Goal: Transaction & Acquisition: Purchase product/service

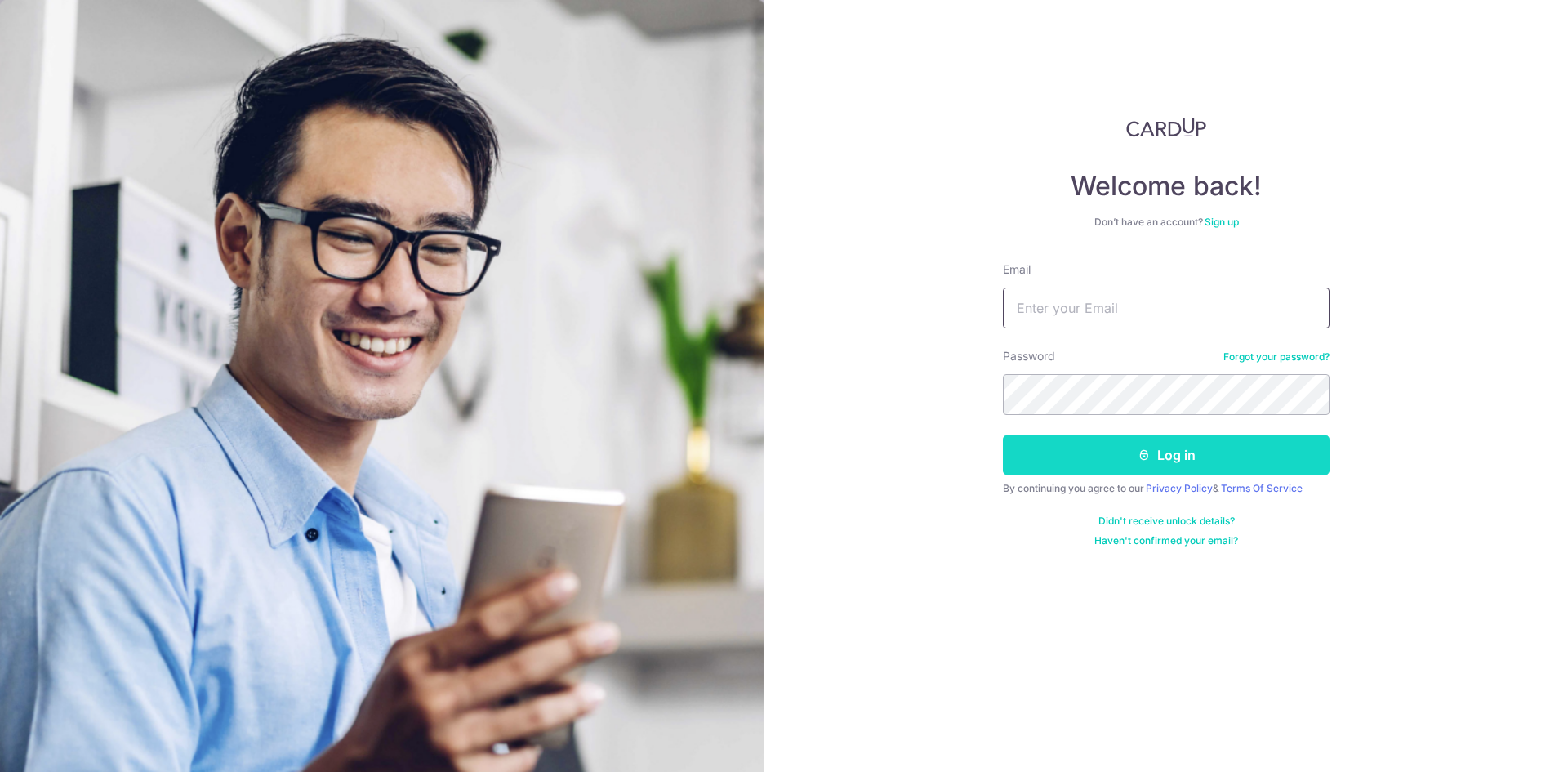
type input "[PERSON_NAME][EMAIL_ADDRESS][DOMAIN_NAME]"
click at [1194, 465] on button "Log in" at bounding box center [1166, 454] width 327 height 41
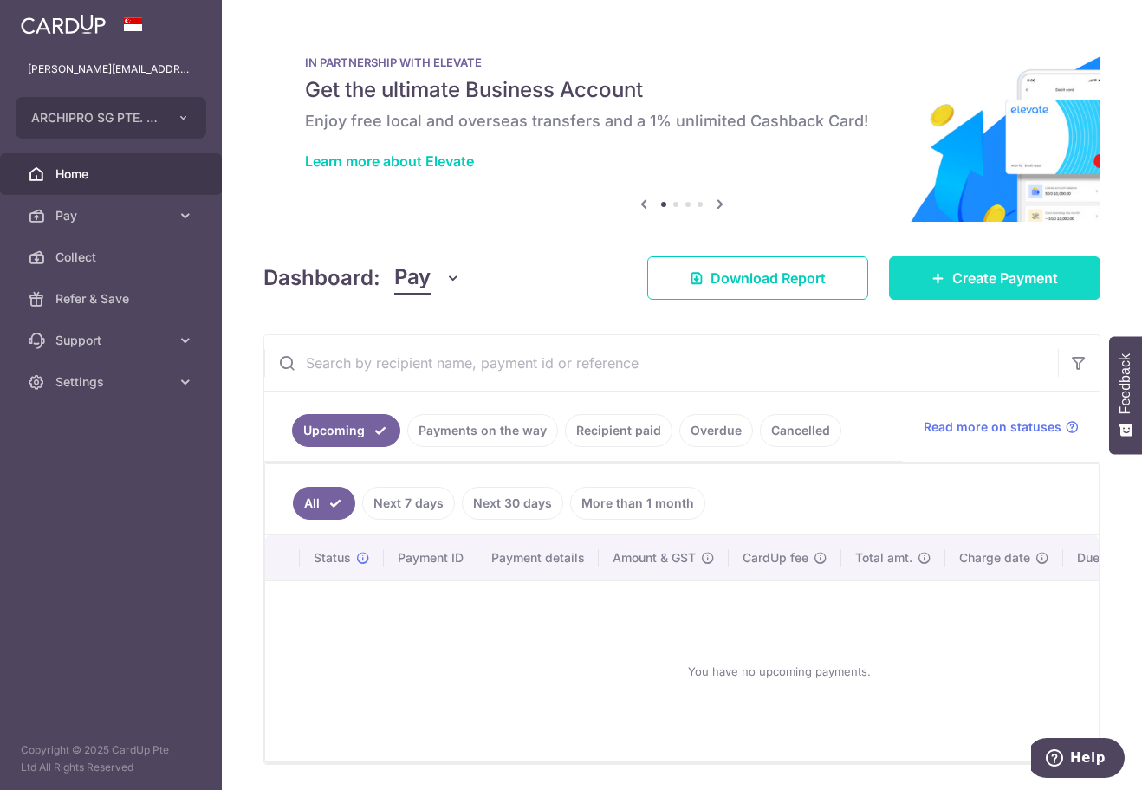
click at [952, 282] on span "Create Payment" at bounding box center [1005, 278] width 106 height 21
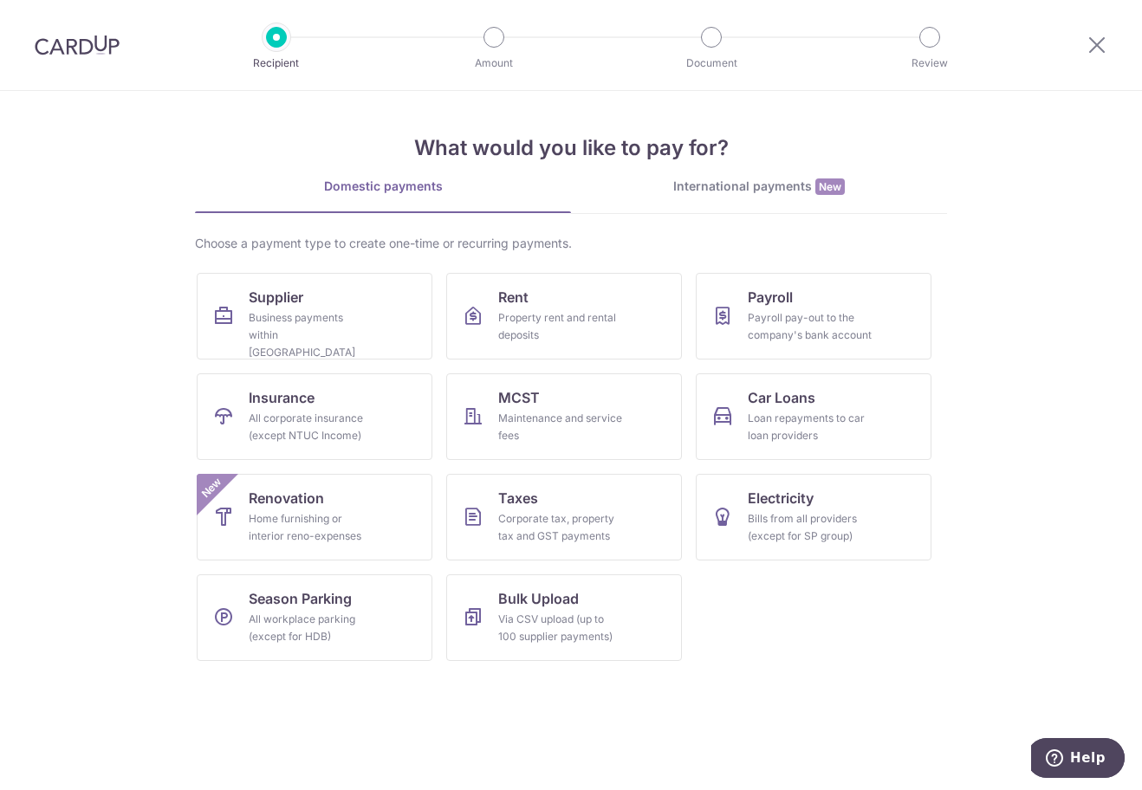
click at [840, 659] on ul "Supplier Business payments within [GEOGRAPHIC_DATA] Rent Property rent and rent…" at bounding box center [571, 474] width 749 height 402
click at [334, 516] on div "Home furnishing or interior reno-expenses" at bounding box center [311, 527] width 125 height 35
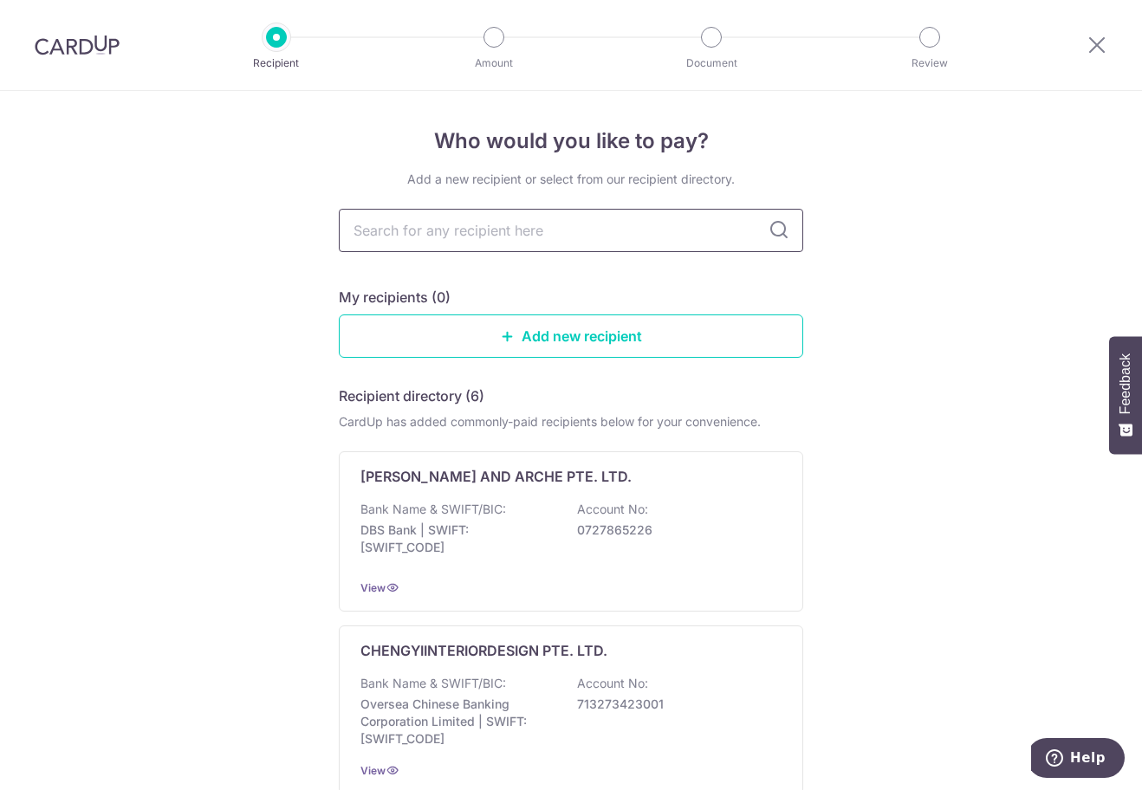
click at [492, 241] on input "text" at bounding box center [571, 230] width 464 height 43
click at [711, 291] on div "My recipients (0)" at bounding box center [571, 297] width 464 height 21
click at [653, 351] on link "Add new recipient" at bounding box center [571, 336] width 464 height 43
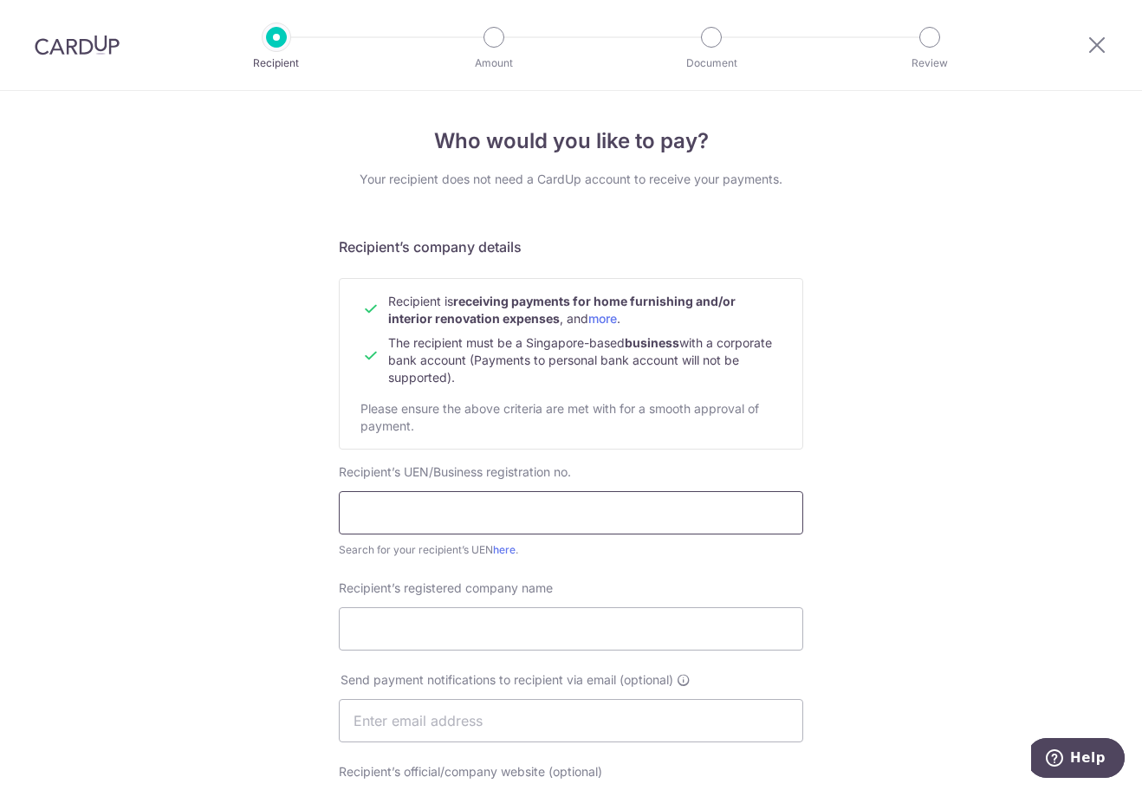
click at [451, 512] on input "text" at bounding box center [571, 512] width 464 height 43
drag, startPoint x: 448, startPoint y: 510, endPoint x: 442, endPoint y: 520, distance: 12.0
click at [442, 520] on input "text" at bounding box center [571, 512] width 464 height 43
type input "199800407G"
click at [532, 636] on input "Recipient’s registered company name" at bounding box center [571, 628] width 464 height 43
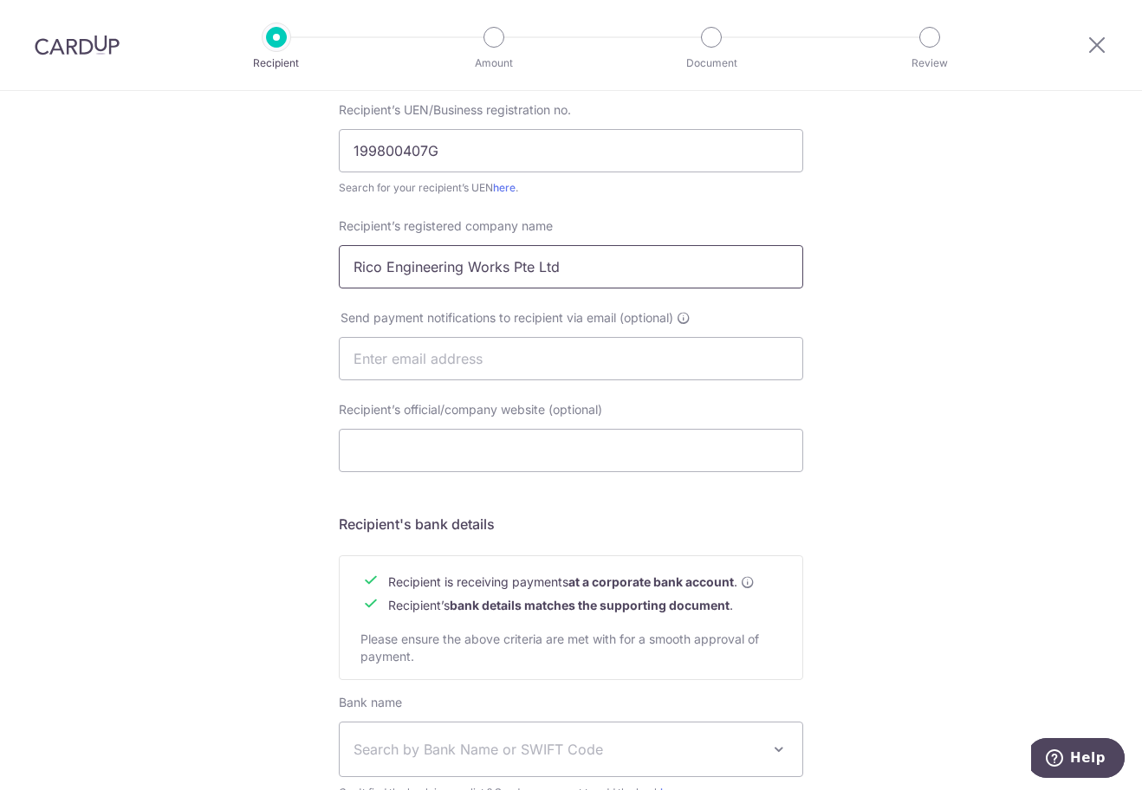
scroll to position [604, 0]
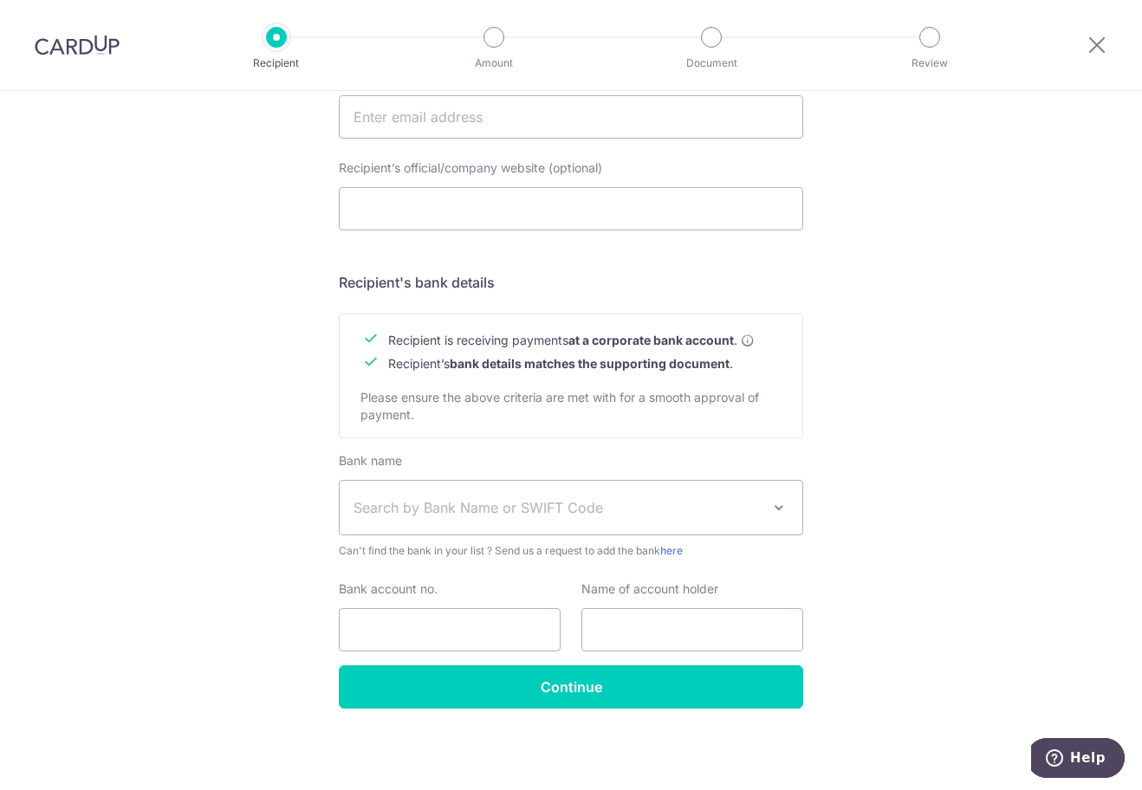
type input "Rico Engineering Works Pte Ltd"
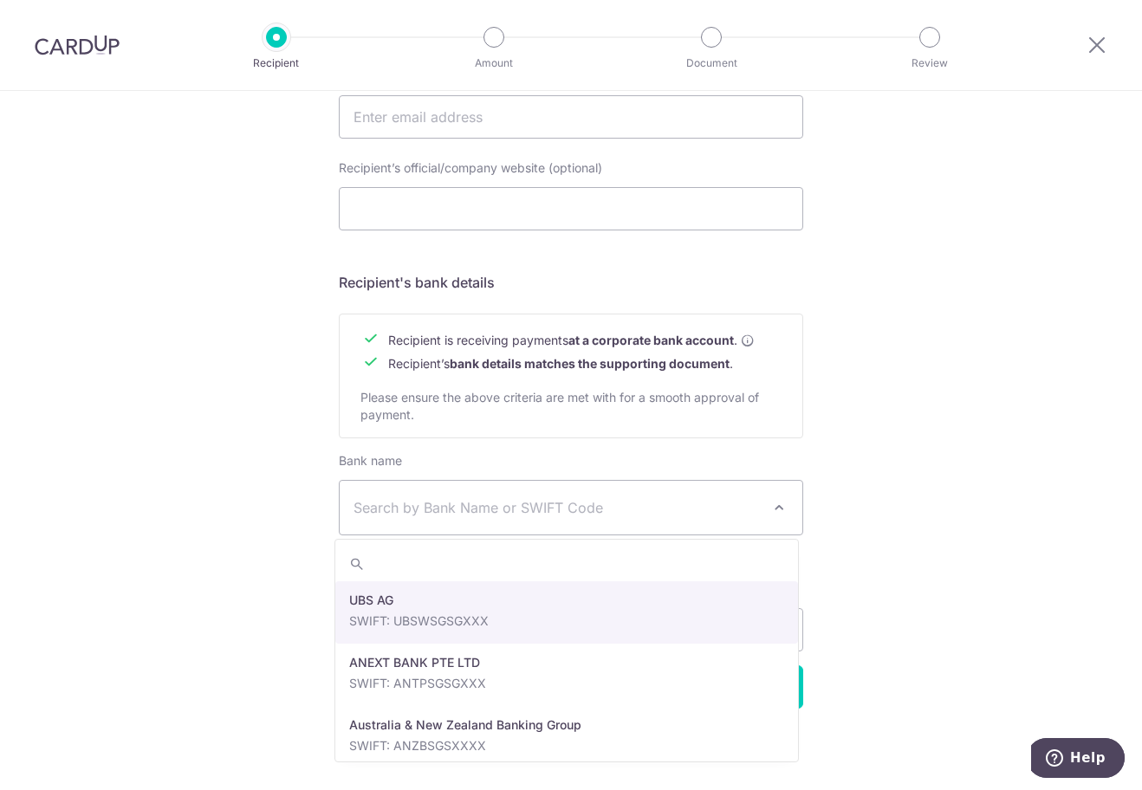
click at [495, 518] on span "Search by Bank Name or SWIFT Code" at bounding box center [571, 508] width 463 height 54
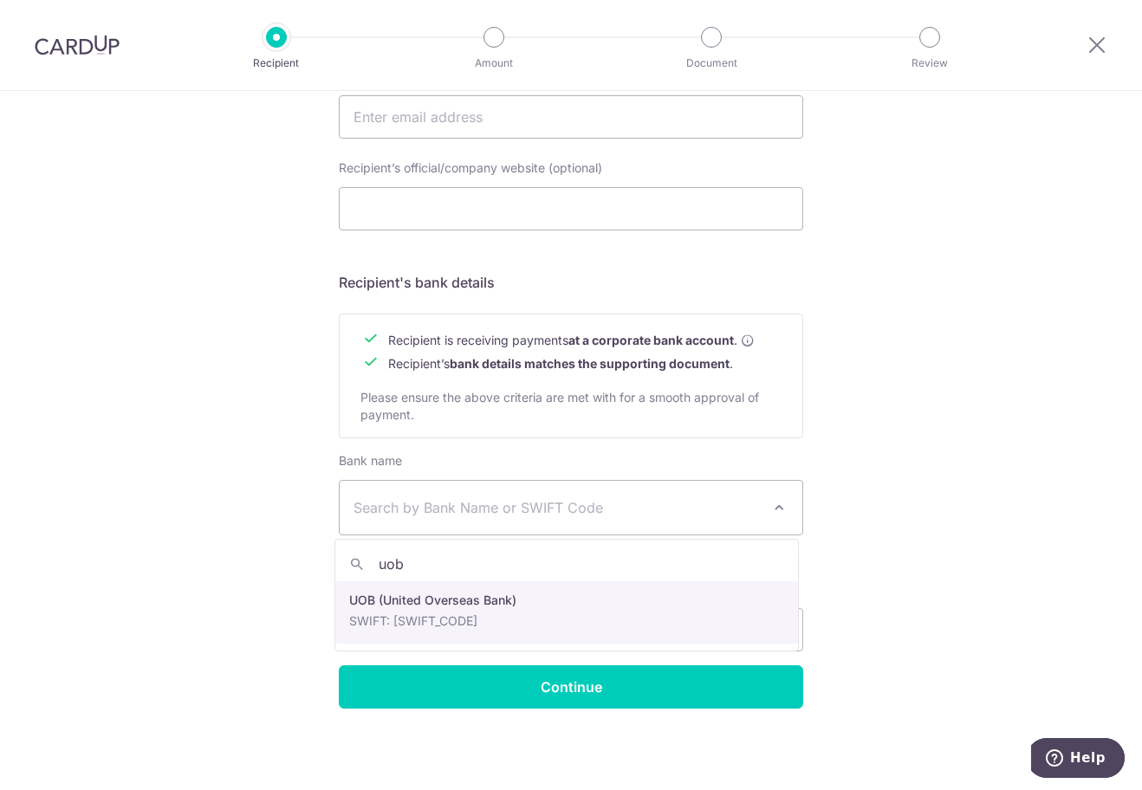
type input "uob"
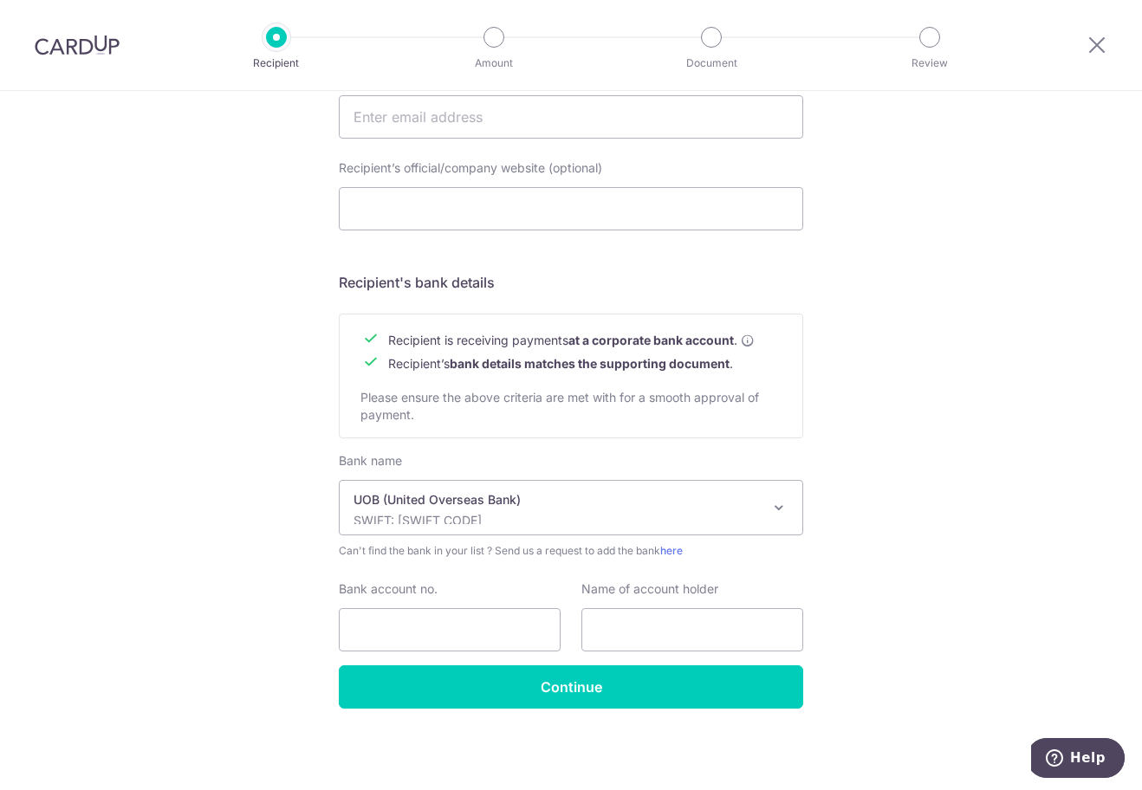
select select "18"
click at [455, 642] on input "Bank account no." at bounding box center [450, 629] width 222 height 43
type input "4503100457"
click at [651, 634] on input "text" at bounding box center [692, 629] width 222 height 43
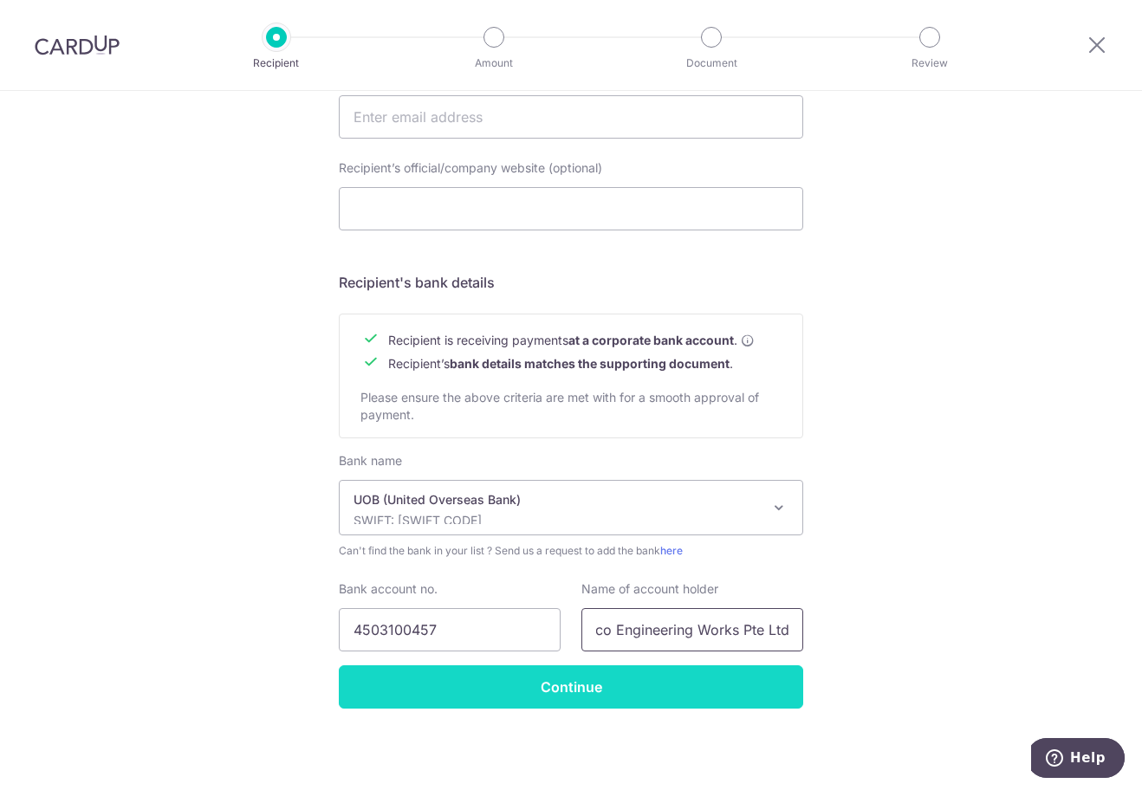
type input "Rico Engineering Works Pte Ltd"
click at [677, 692] on input "Continue" at bounding box center [571, 687] width 464 height 43
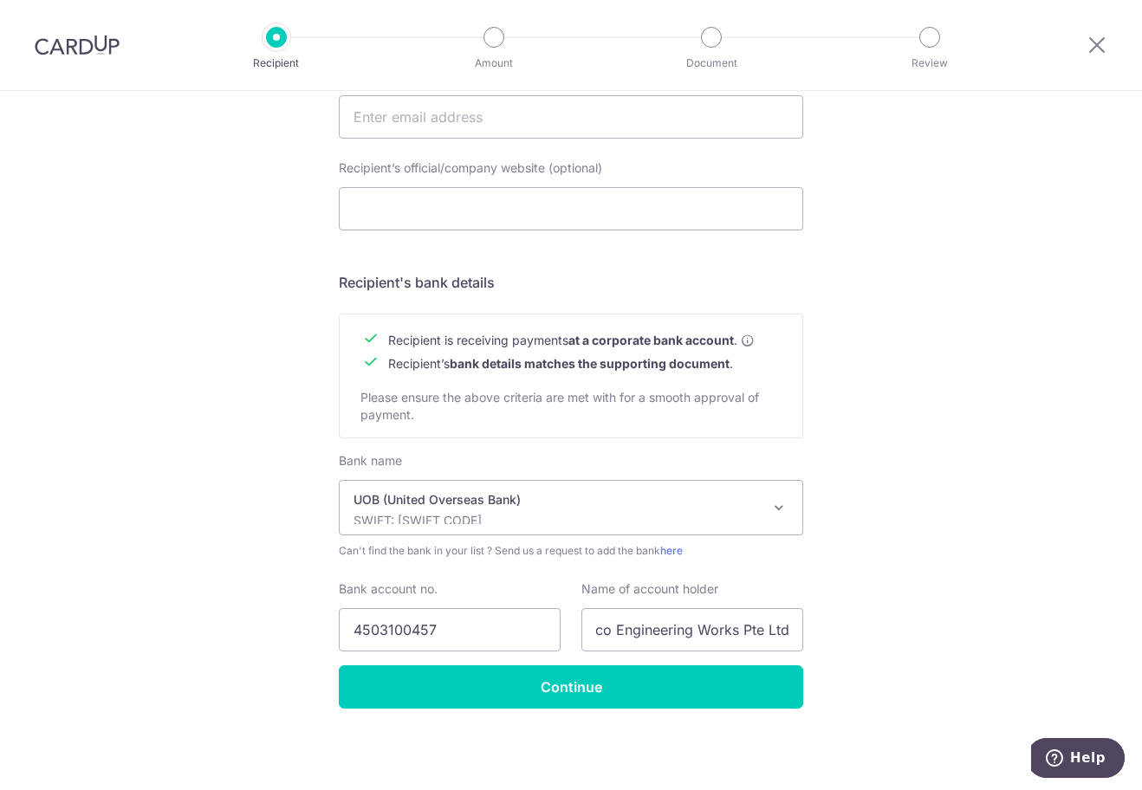
scroll to position [0, 0]
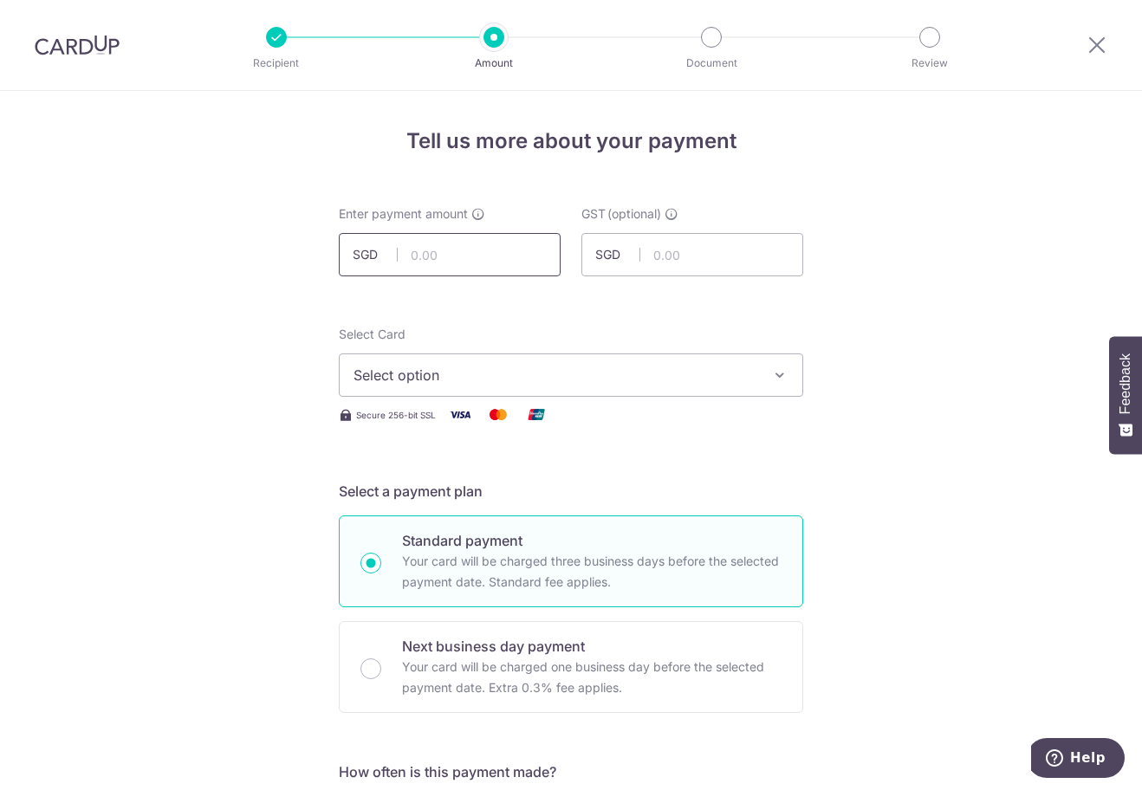
click at [521, 250] on input "text" at bounding box center [450, 254] width 222 height 43
click at [498, 256] on input "text" at bounding box center [450, 254] width 222 height 43
type input "7,346.00"
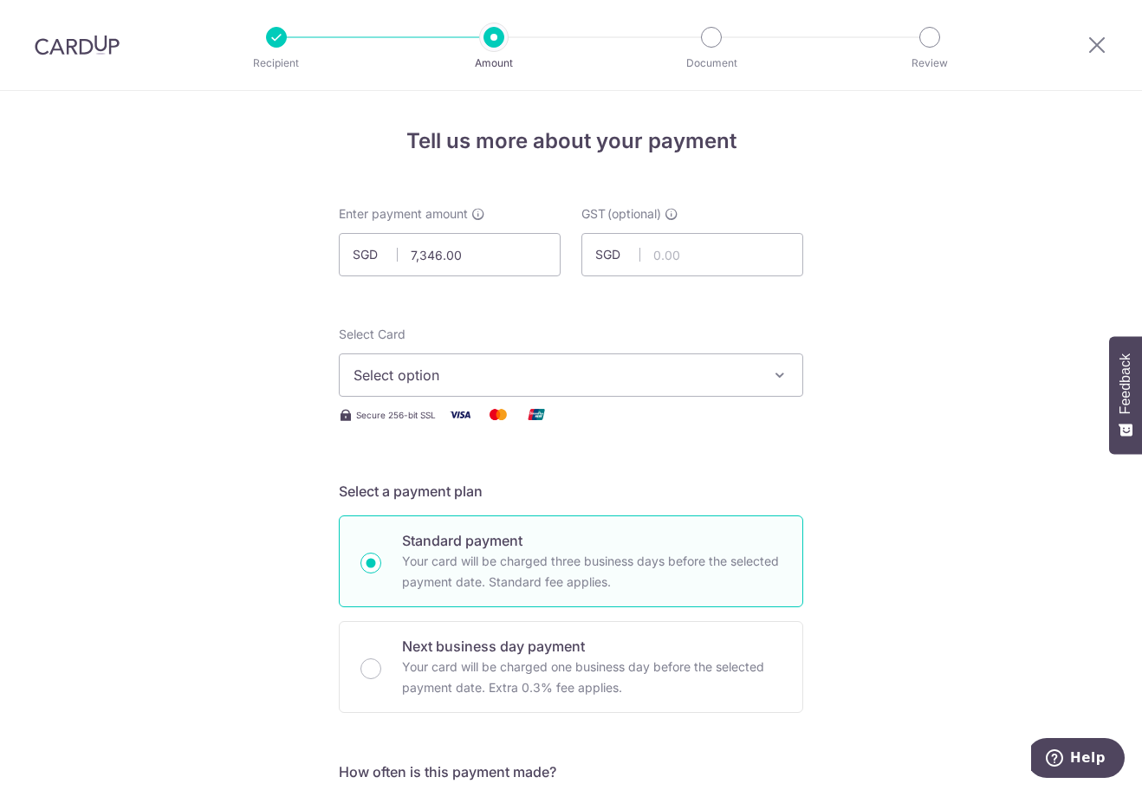
click at [643, 373] on span "Select option" at bounding box center [556, 375] width 404 height 21
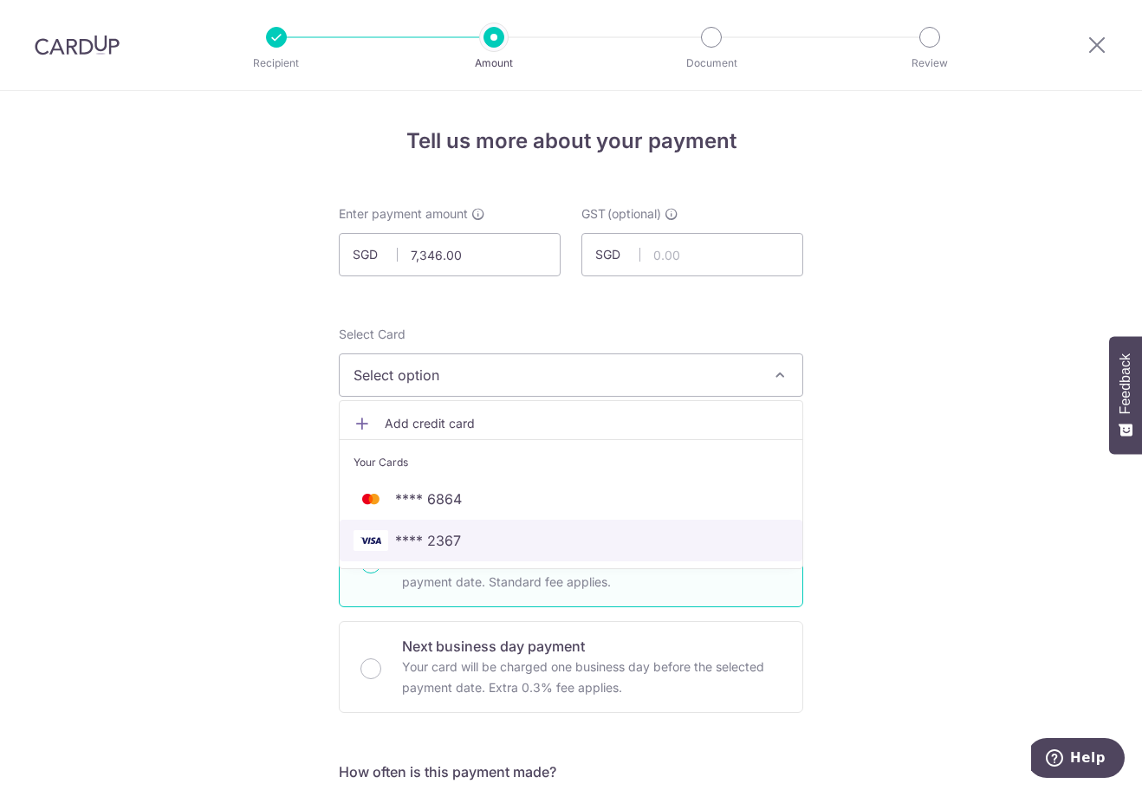
drag, startPoint x: 494, startPoint y: 542, endPoint x: 504, endPoint y: 534, distance: 13.0
click at [494, 542] on span "**** 2367" at bounding box center [571, 540] width 435 height 21
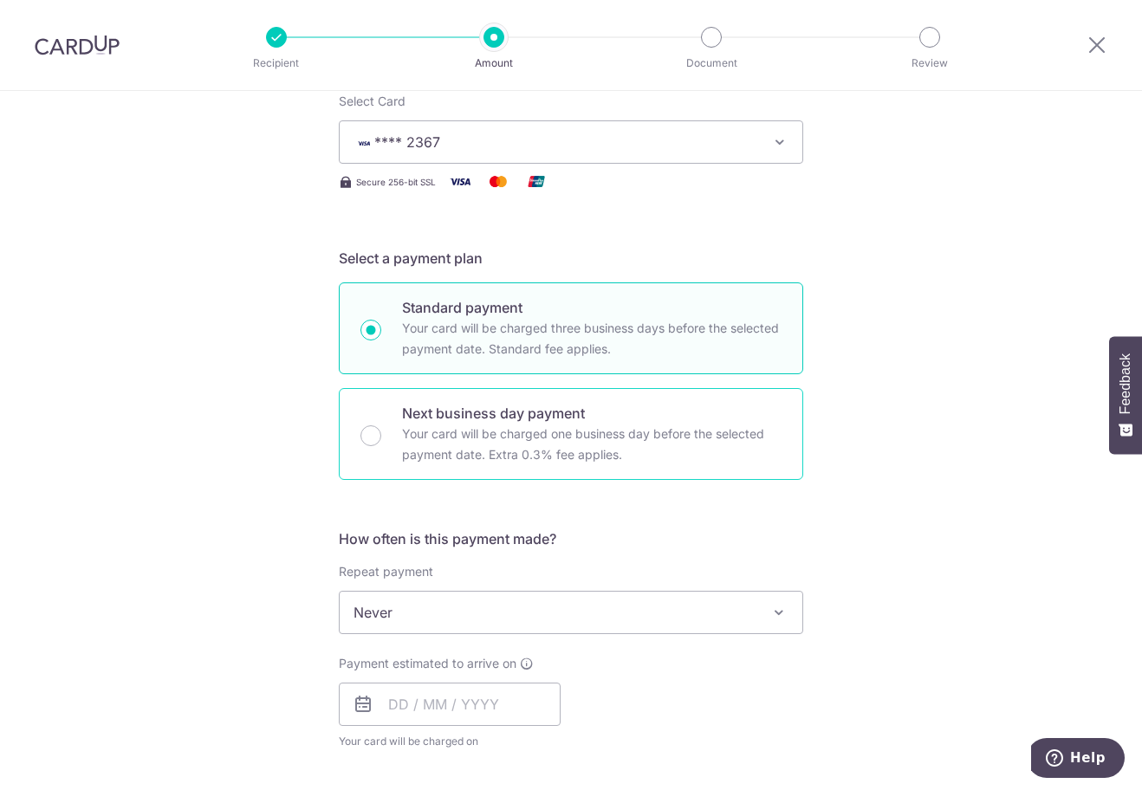
scroll to position [260, 0]
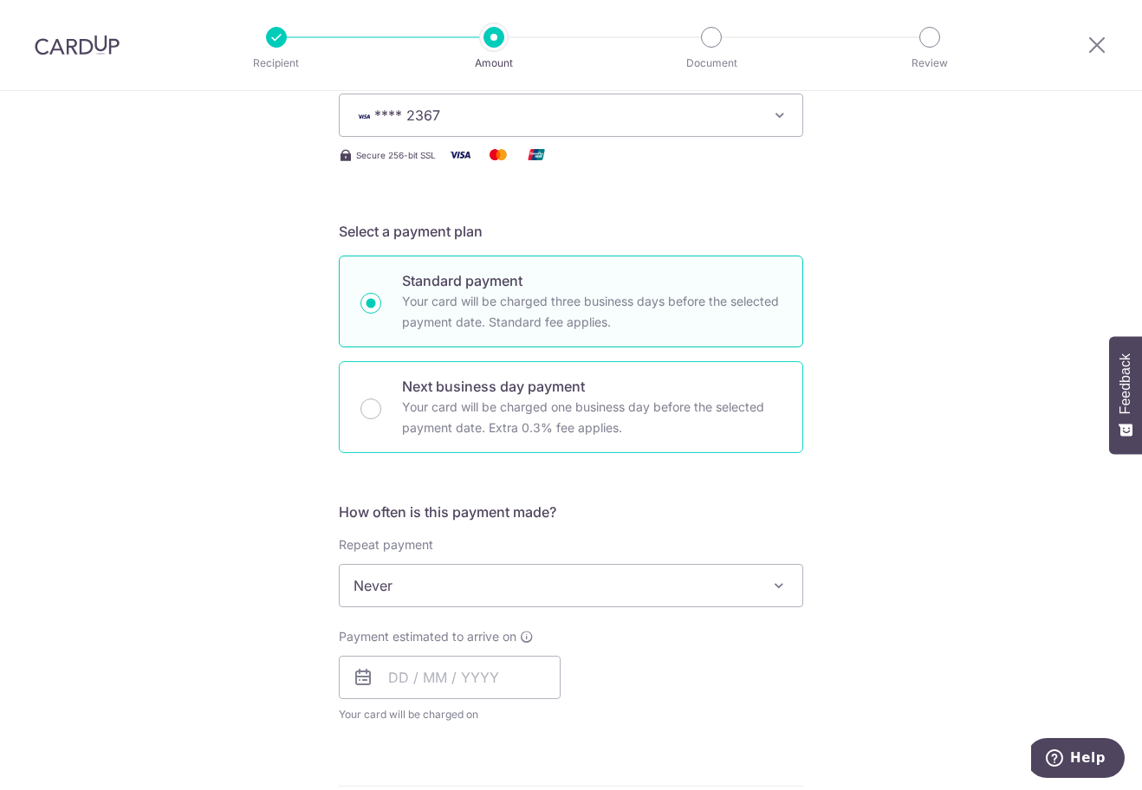
click at [572, 411] on p "Your card will be charged one business day before the selected payment date. Ex…" at bounding box center [592, 418] width 380 height 42
click at [381, 411] on input "Next business day payment Your card will be charged one business day before the…" at bounding box center [370, 409] width 21 height 21
radio input "false"
radio input "true"
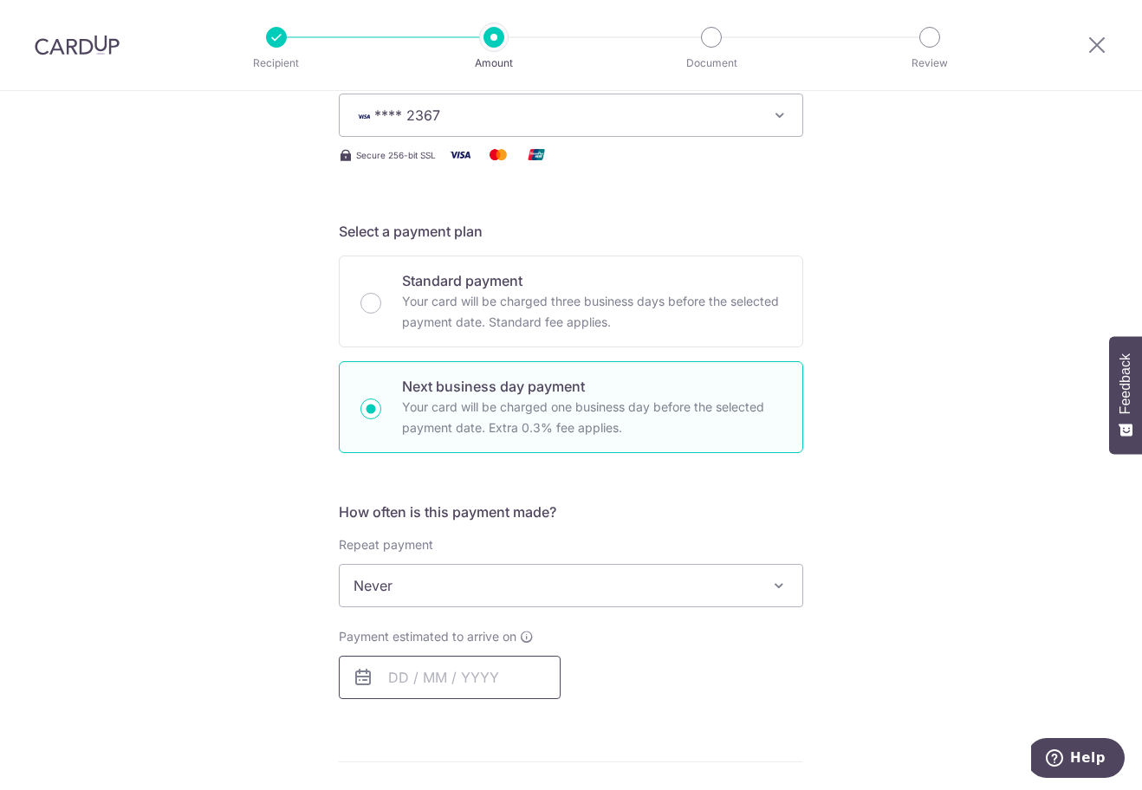
click at [401, 679] on input "text" at bounding box center [450, 677] width 222 height 43
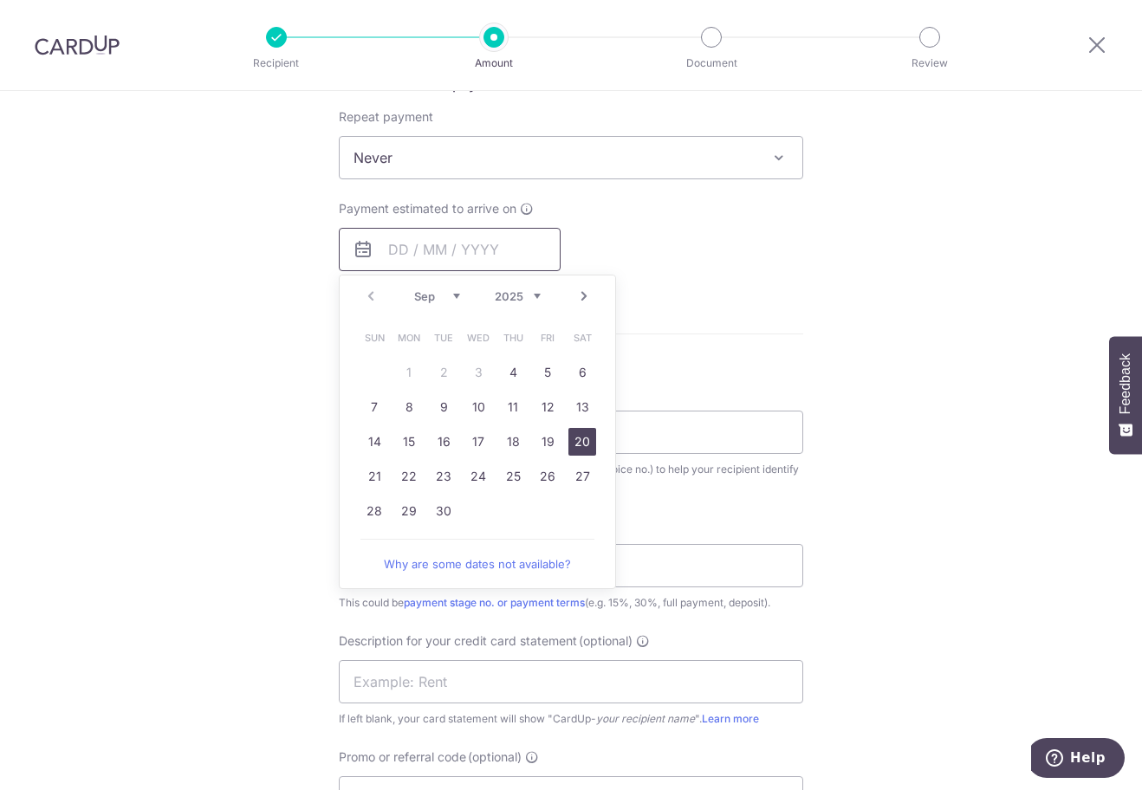
scroll to position [693, 0]
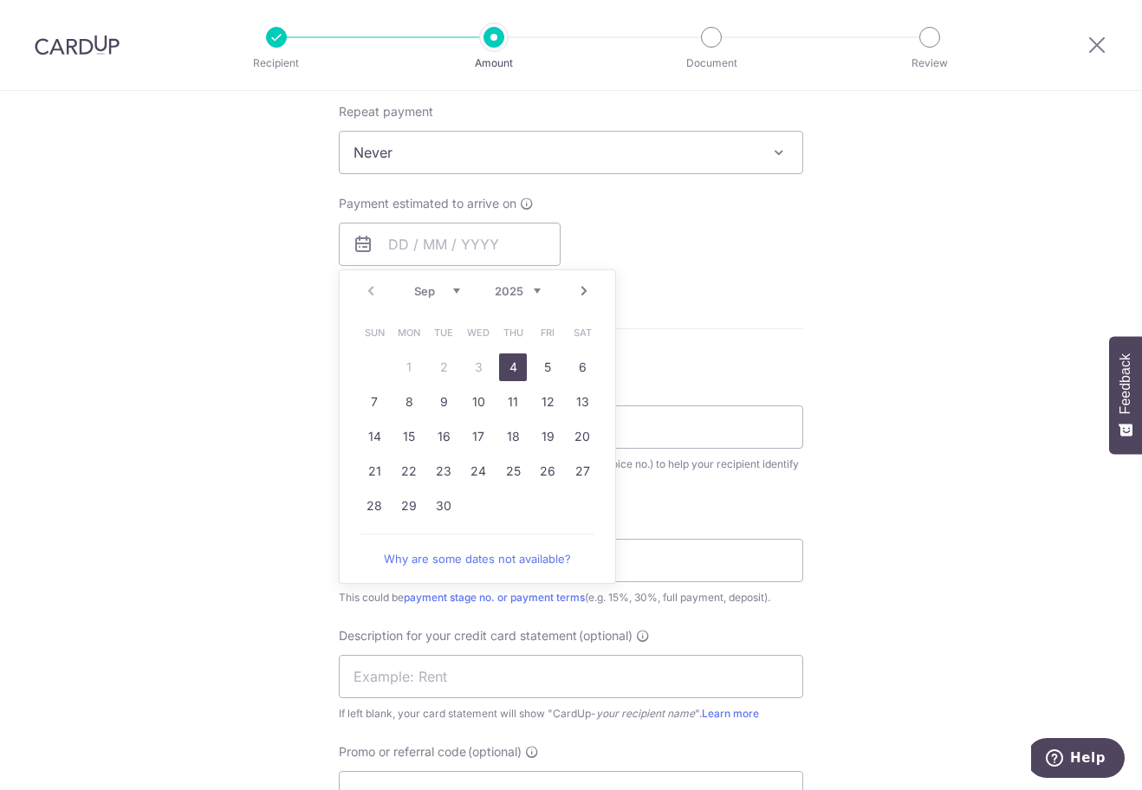
click at [503, 367] on link "4" at bounding box center [513, 368] width 28 height 28
type input "[DATE]"
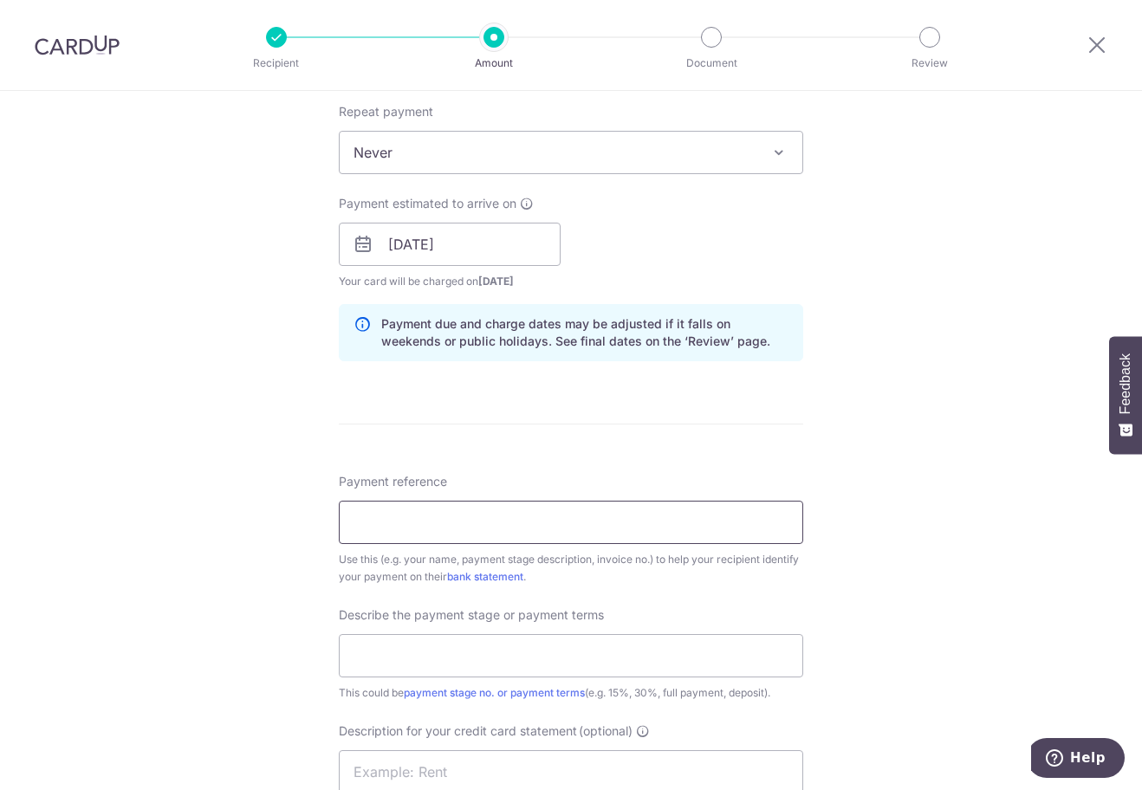
click at [433, 530] on input "Payment reference" at bounding box center [571, 522] width 464 height 43
click at [385, 503] on input "Payment reference" at bounding box center [571, 522] width 464 height 43
type input "T2502963"
click at [484, 664] on input "text" at bounding box center [571, 655] width 464 height 43
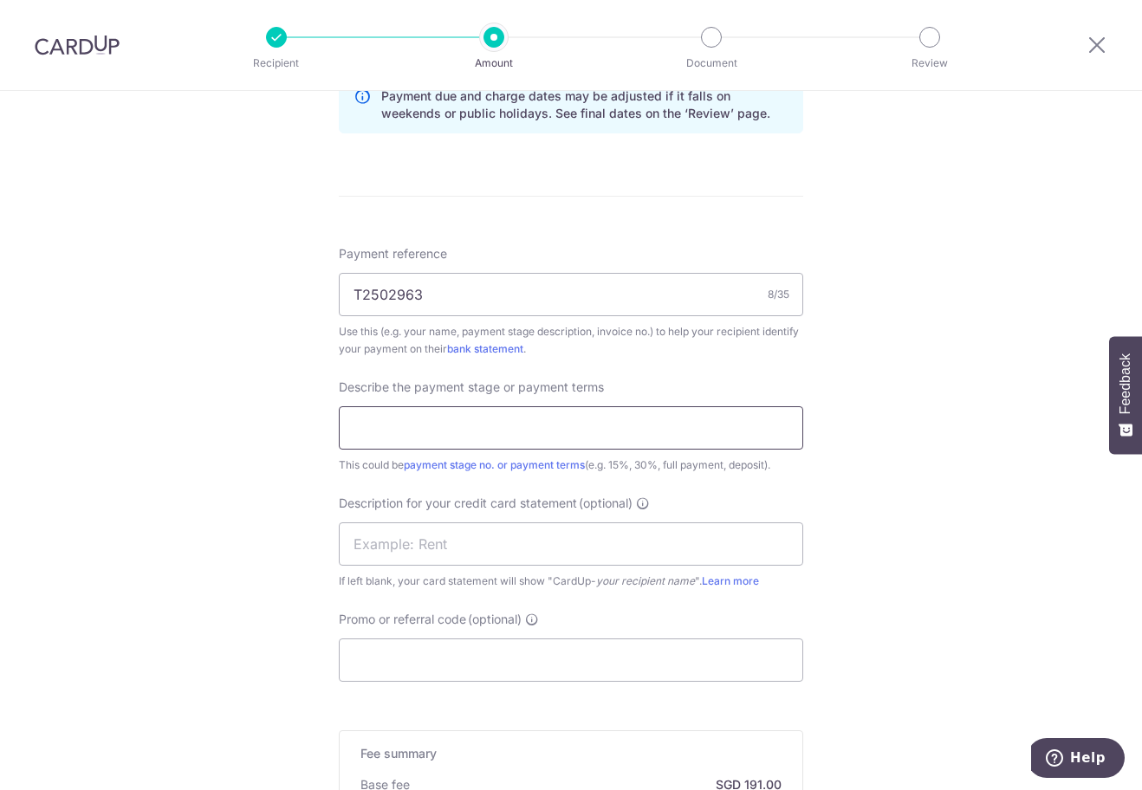
scroll to position [953, 0]
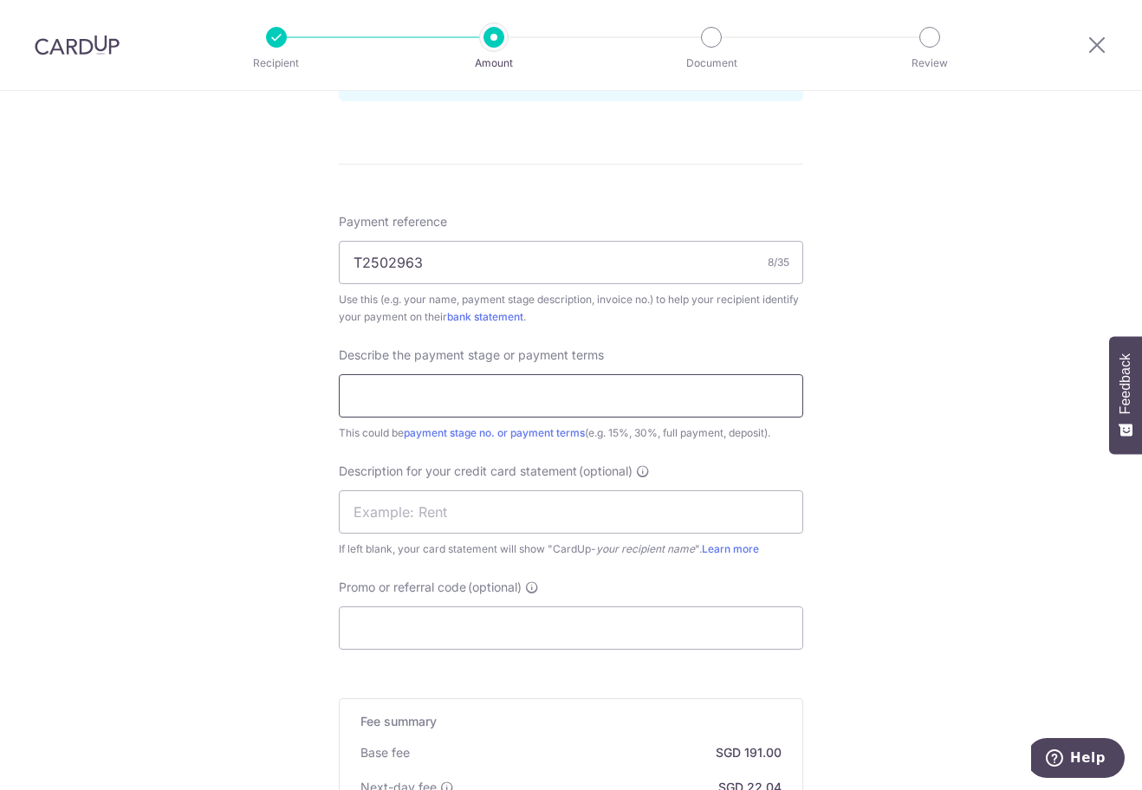
click at [427, 398] on input "text" at bounding box center [571, 395] width 464 height 43
type input "Full payment"
click at [490, 516] on input "text" at bounding box center [571, 511] width 464 height 43
click at [495, 509] on input "text" at bounding box center [571, 511] width 464 height 43
drag, startPoint x: 433, startPoint y: 272, endPoint x: 269, endPoint y: 270, distance: 164.7
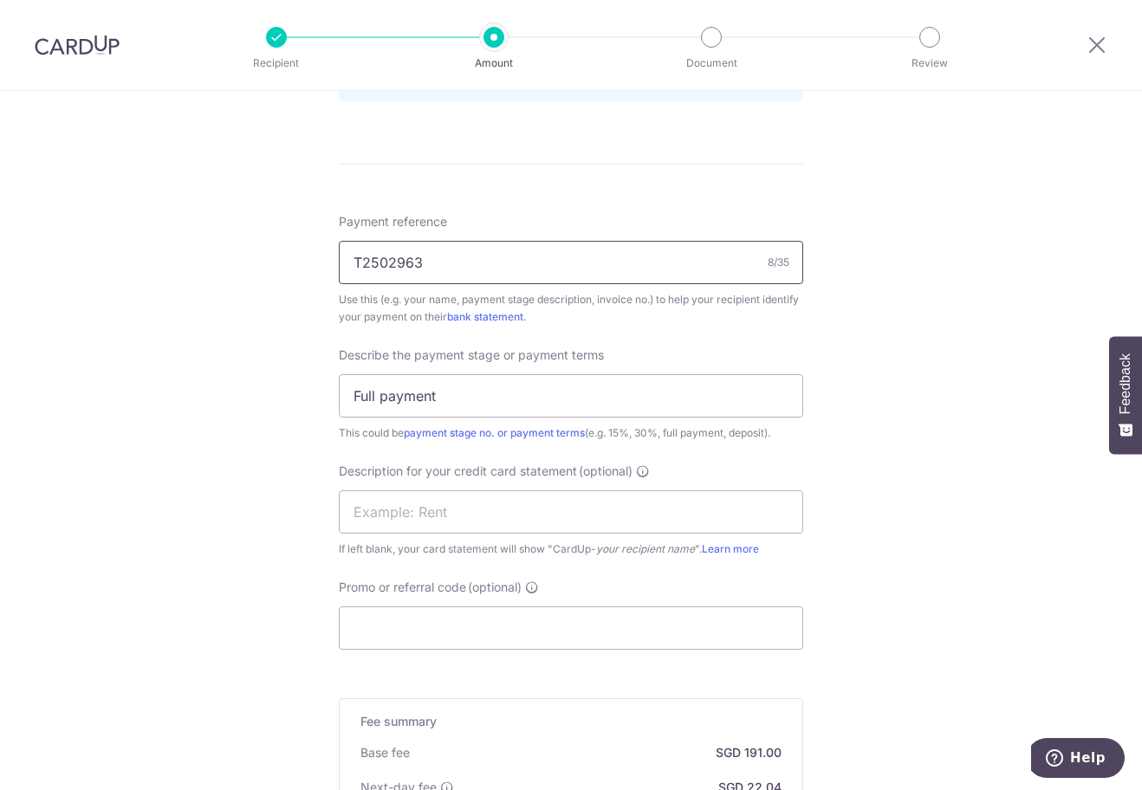
click at [269, 270] on div "Tell us more about your payment Enter payment amount SGD 7,346.00 7346.00 GST (…" at bounding box center [571, 115] width 1142 height 1955
click at [488, 507] on input "text" at bounding box center [571, 511] width 464 height 43
paste input "T2502963"
type input "T2502963"
click at [391, 648] on input "Promo or referral code (optional)" at bounding box center [571, 628] width 464 height 43
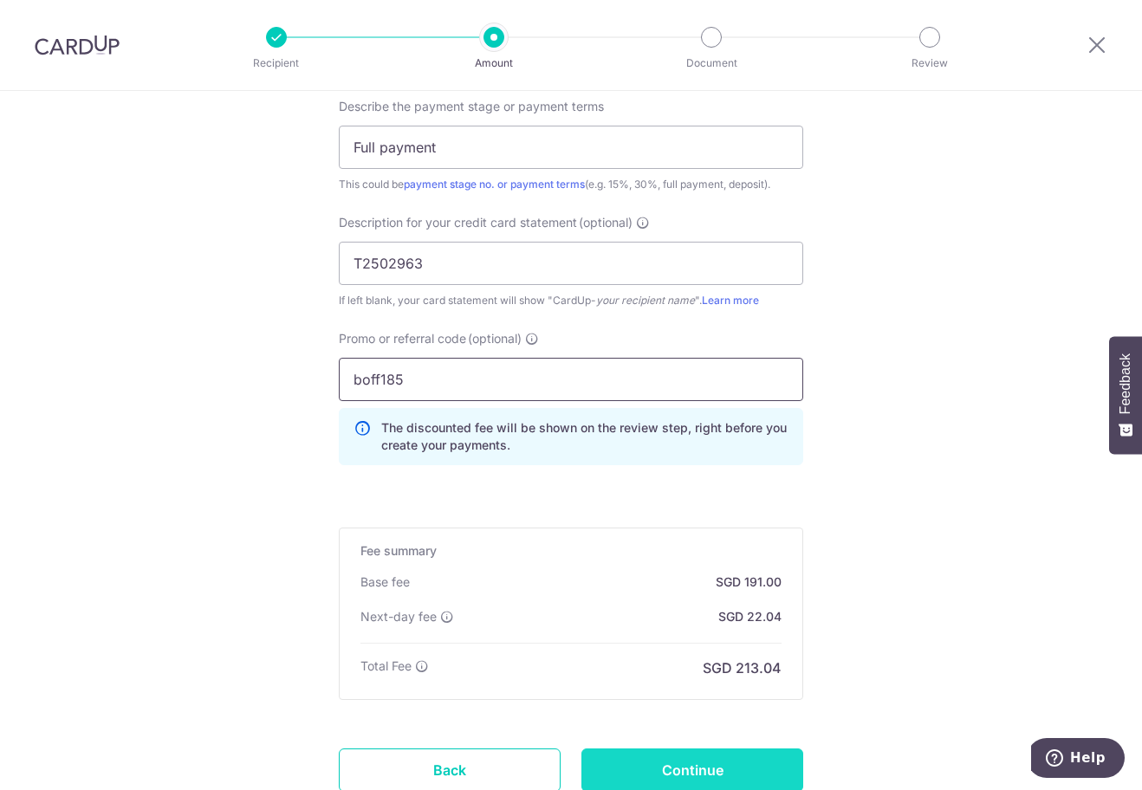
scroll to position [1334, 0]
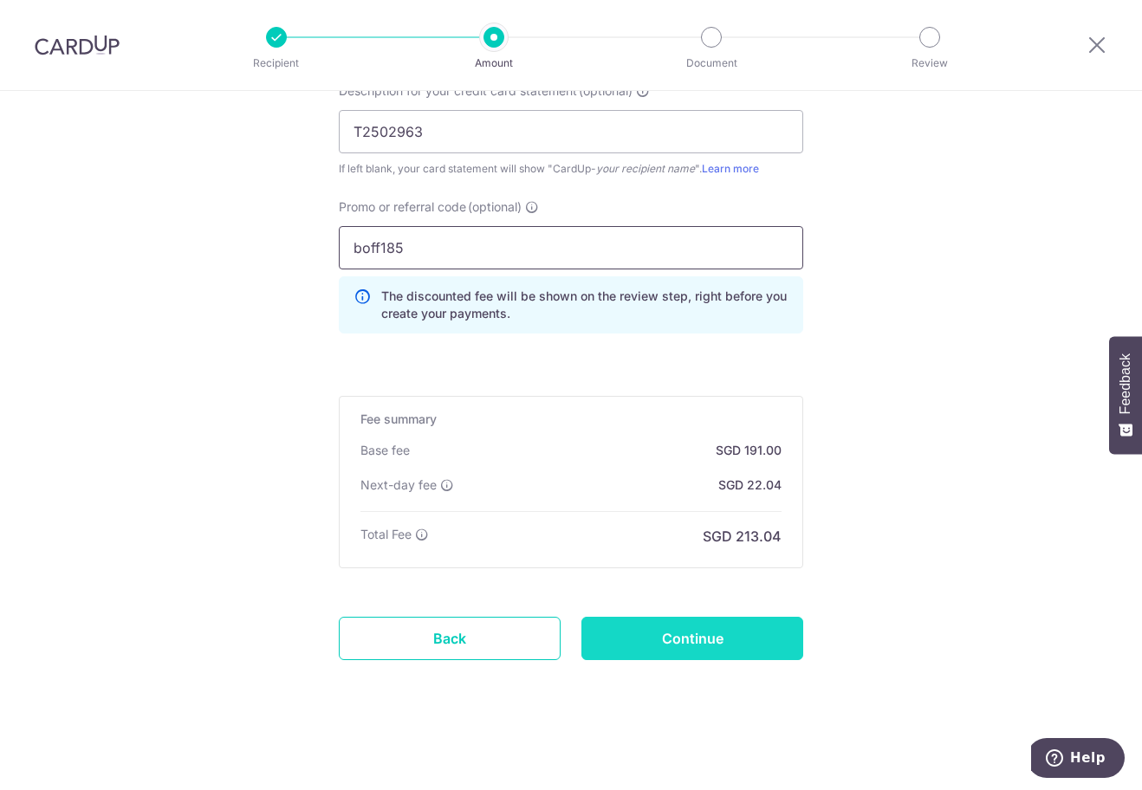
type input "boff185"
click at [681, 643] on input "Continue" at bounding box center [692, 638] width 222 height 43
type input "Create Schedule"
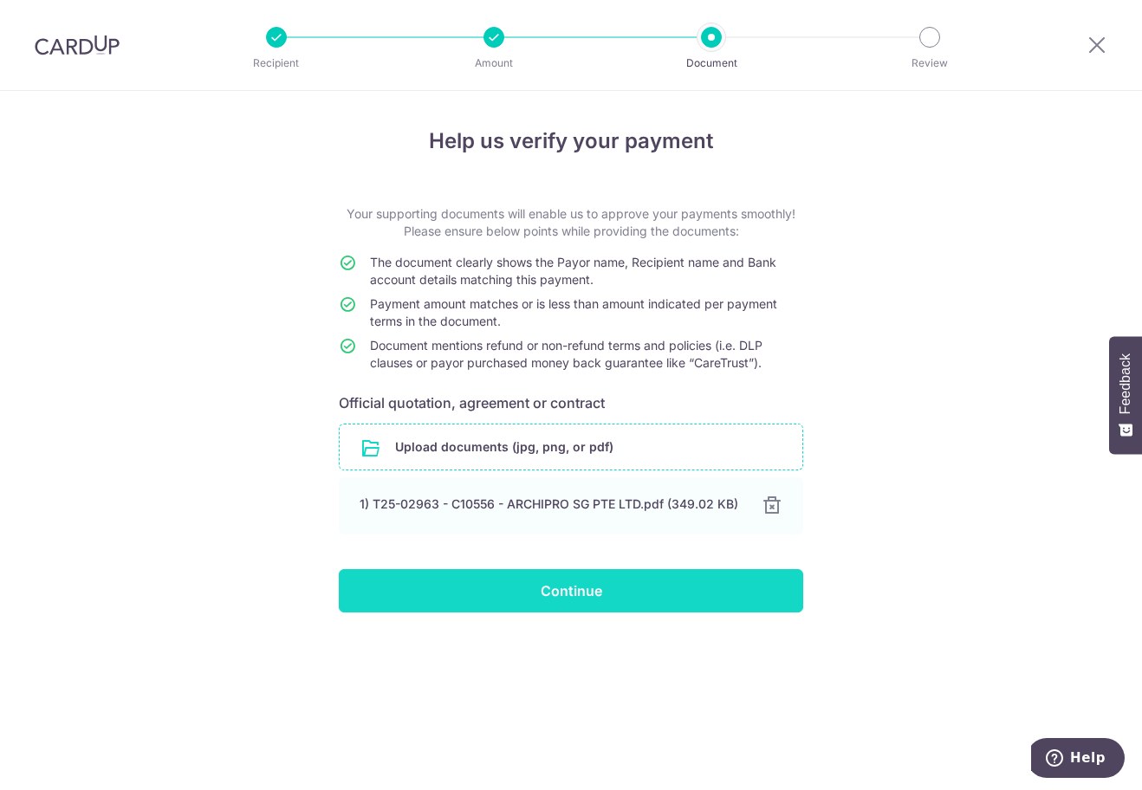
click at [527, 594] on input "Continue" at bounding box center [571, 590] width 464 height 43
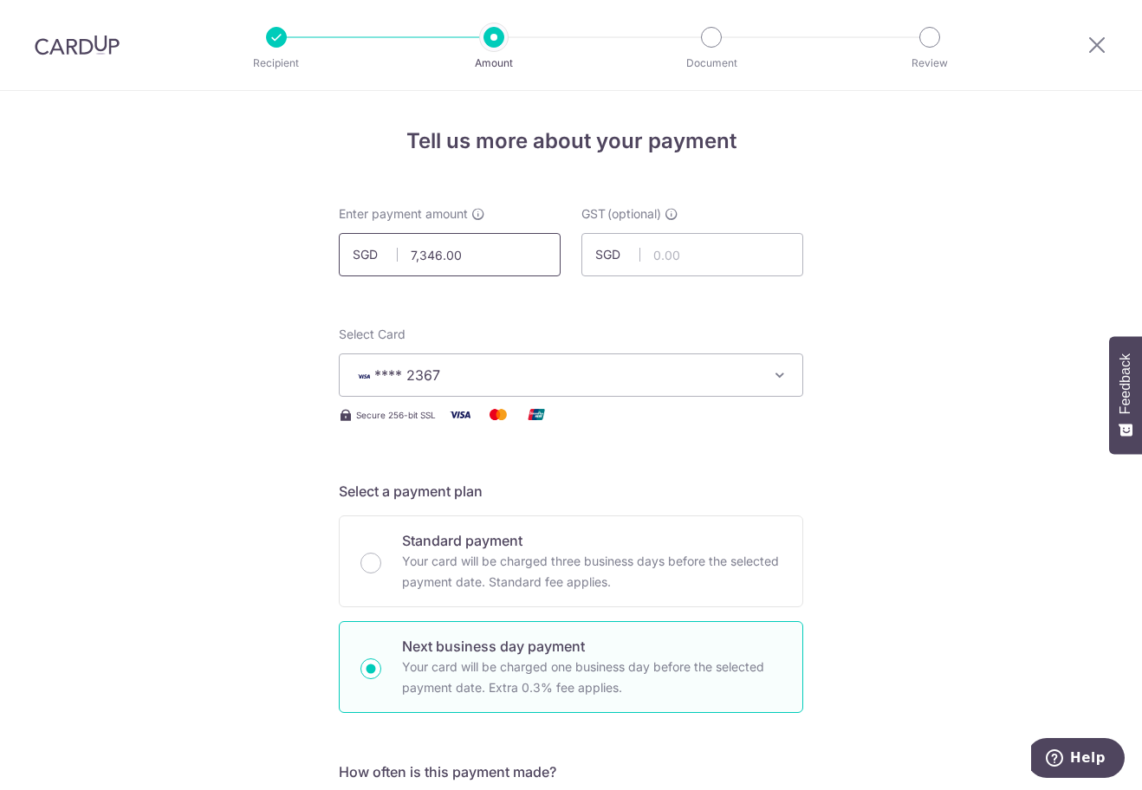
click at [487, 251] on input "7,346.00" at bounding box center [450, 254] width 222 height 43
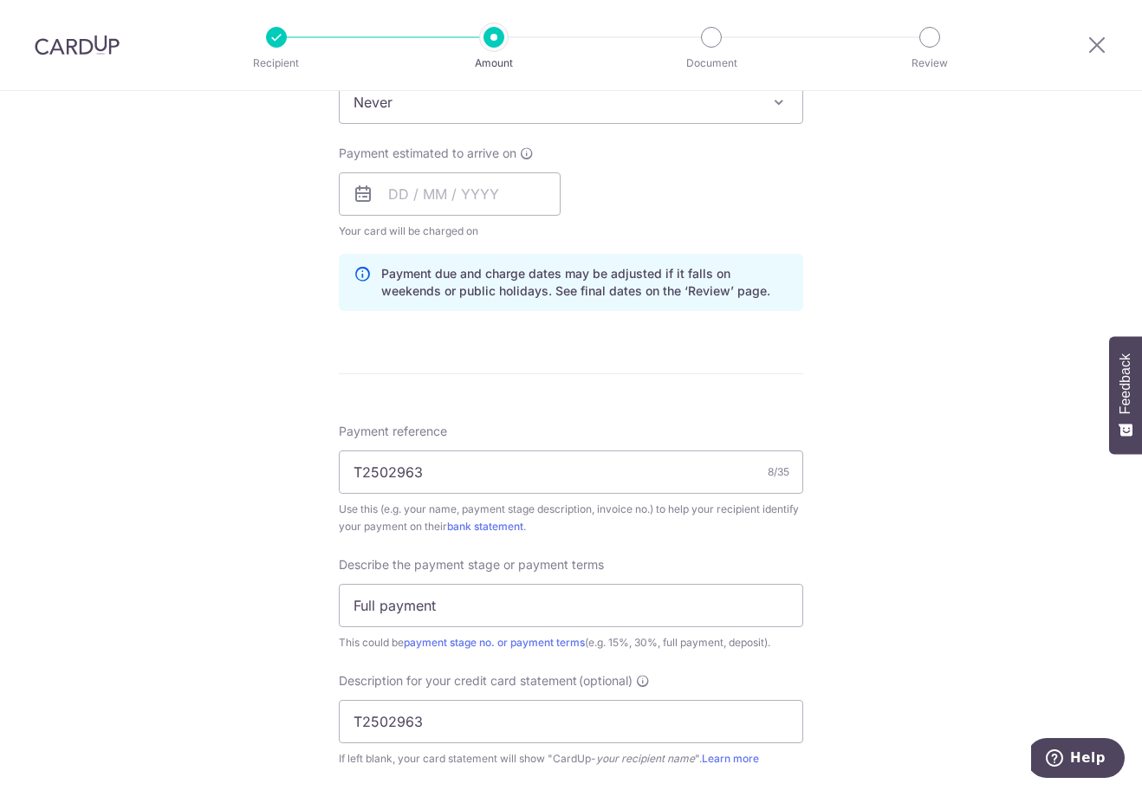
scroll to position [520, 0]
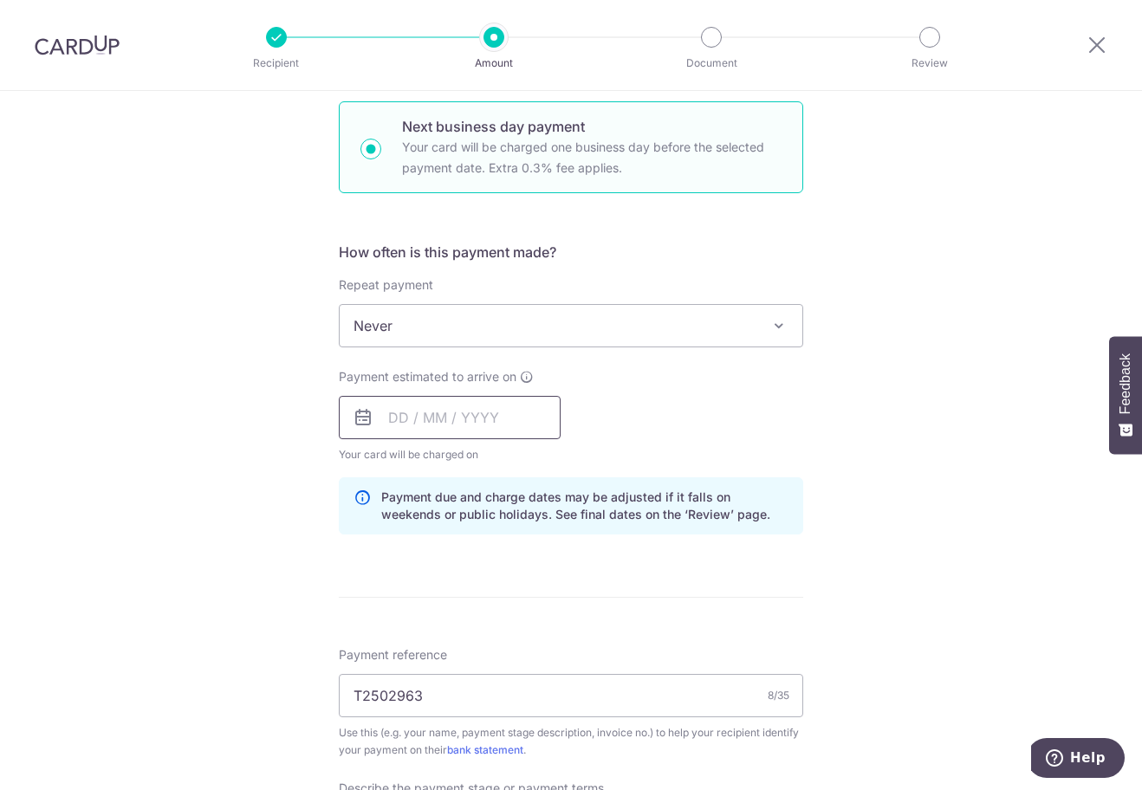
click at [389, 406] on input "text" at bounding box center [450, 417] width 222 height 43
type input "7,346.60"
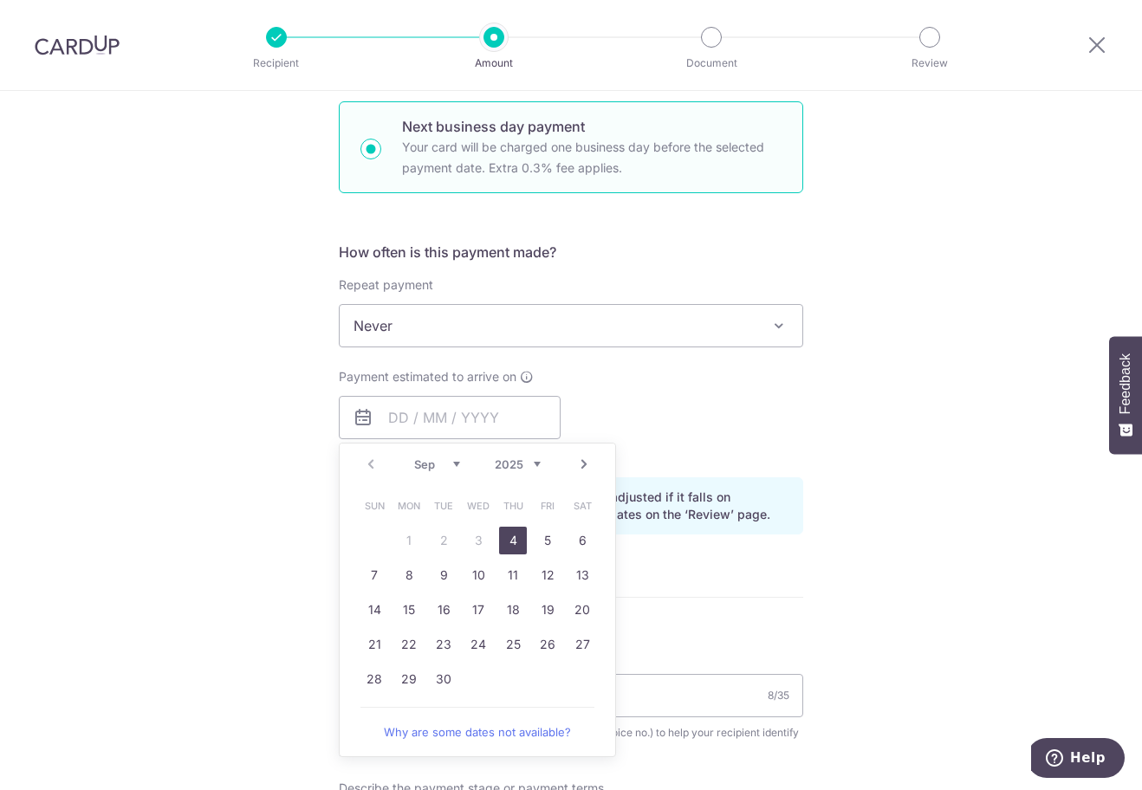
drag, startPoint x: 513, startPoint y: 544, endPoint x: 678, endPoint y: 532, distance: 165.1
click at [514, 543] on link "4" at bounding box center [513, 541] width 28 height 28
type input "[DATE]"
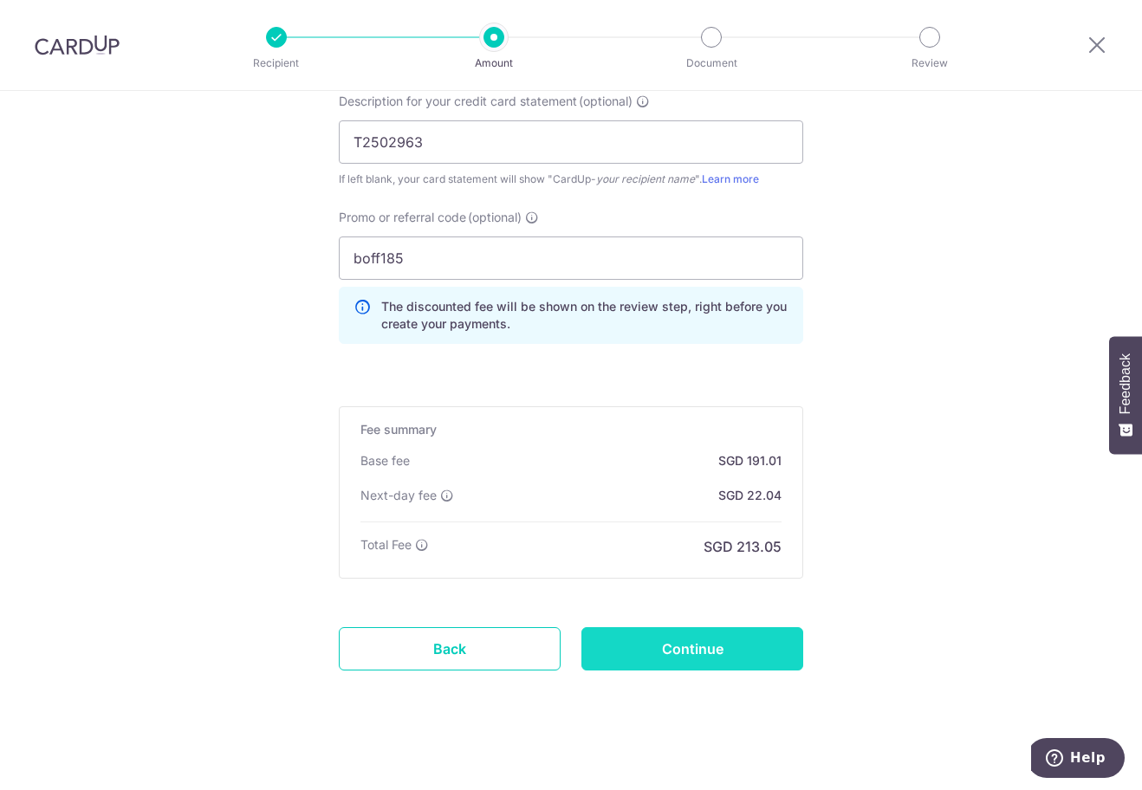
scroll to position [1334, 0]
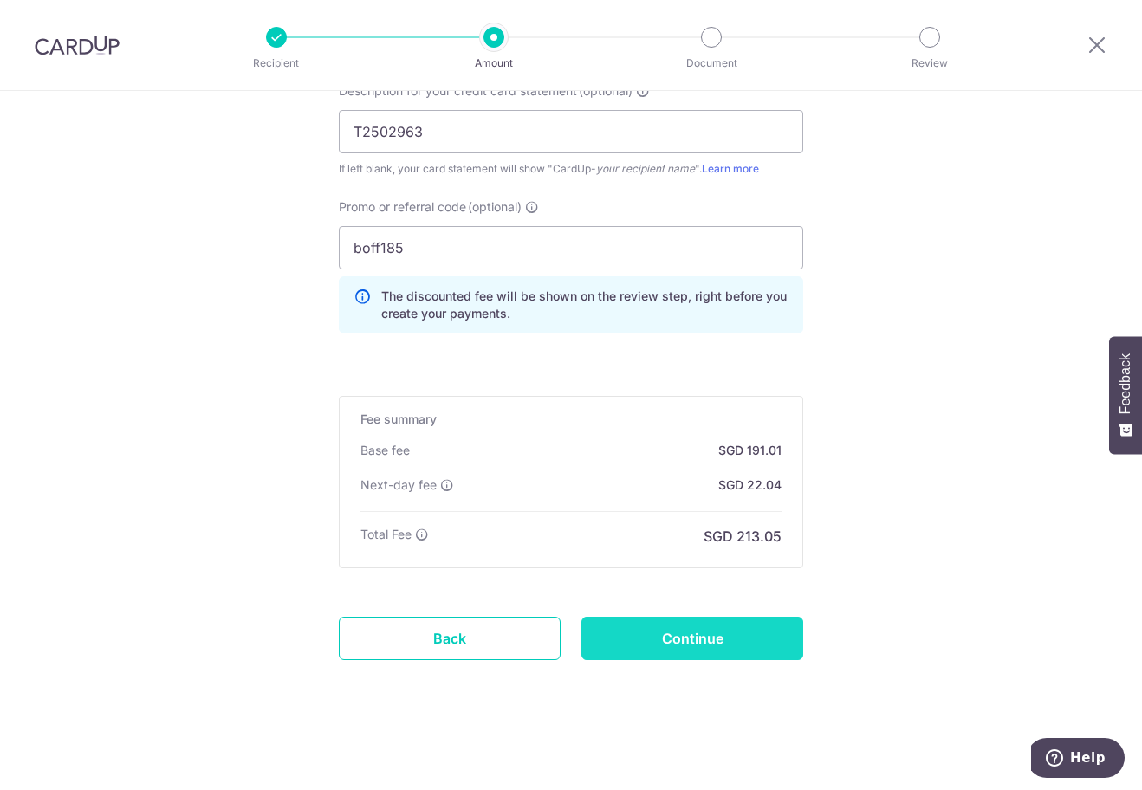
click at [708, 647] on input "Continue" at bounding box center [692, 638] width 222 height 43
type input "Update Schedule"
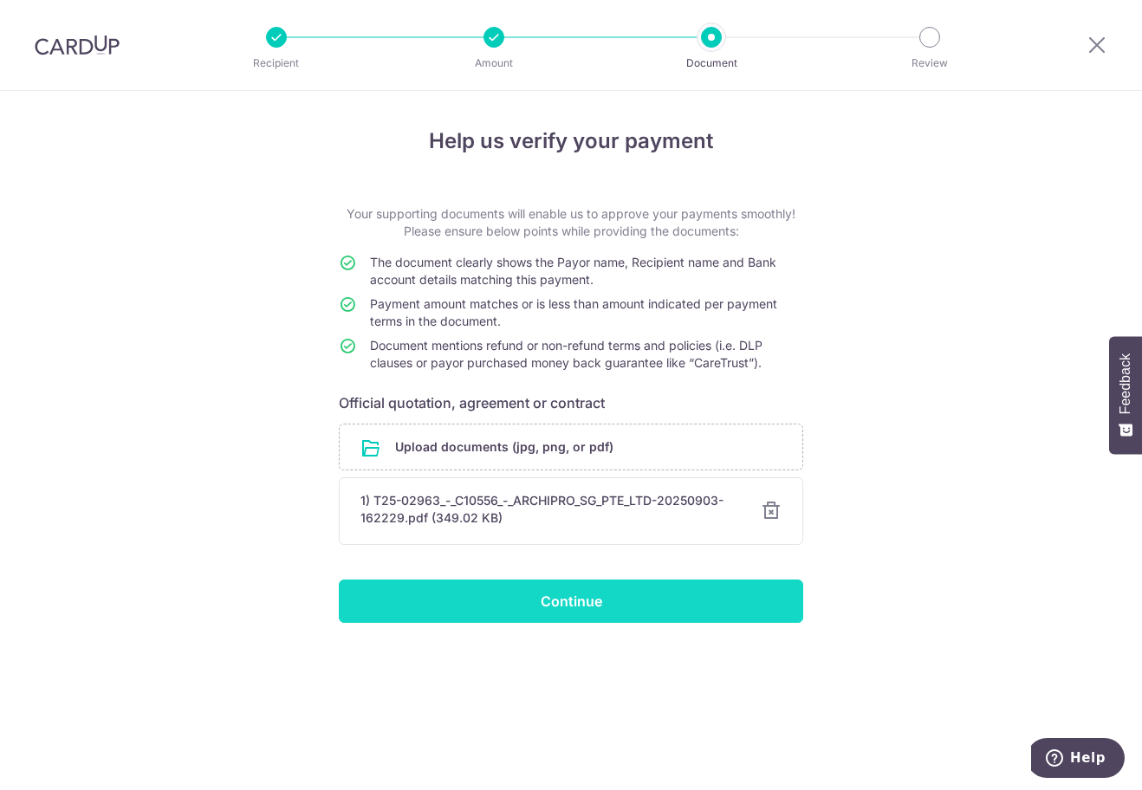
click at [535, 599] on input "Continue" at bounding box center [571, 601] width 464 height 43
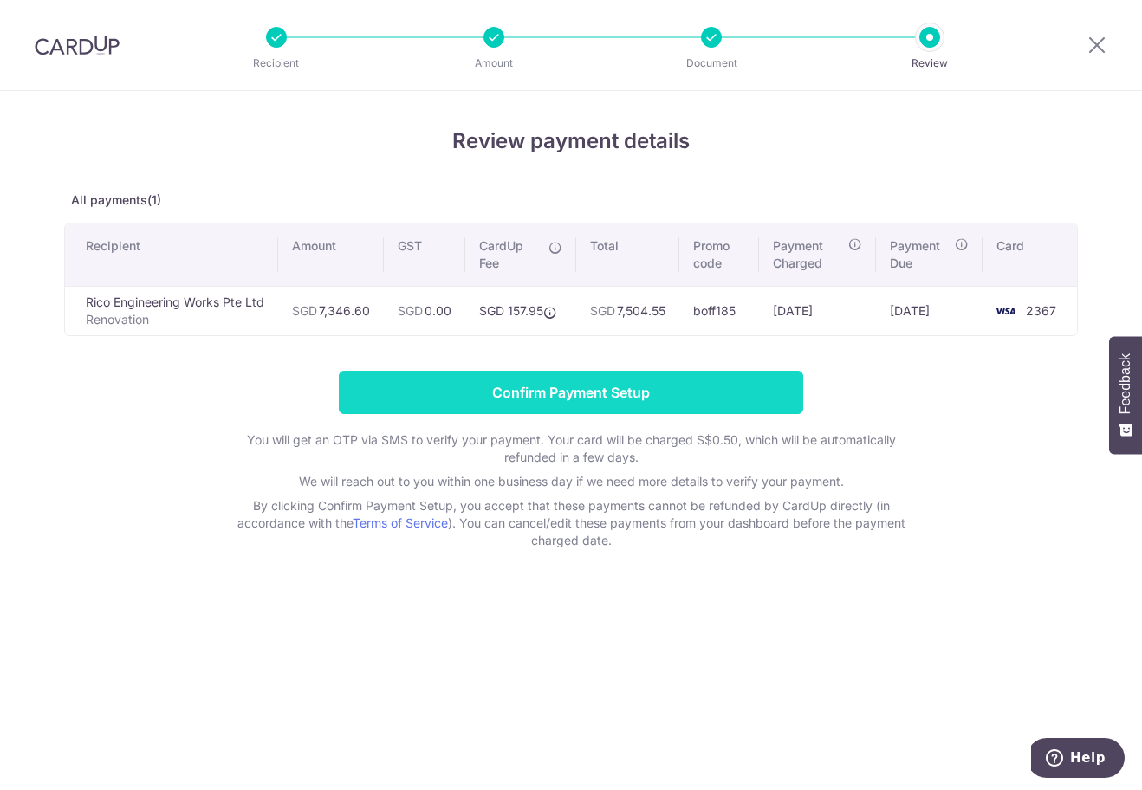
click at [587, 378] on input "Confirm Payment Setup" at bounding box center [571, 392] width 464 height 43
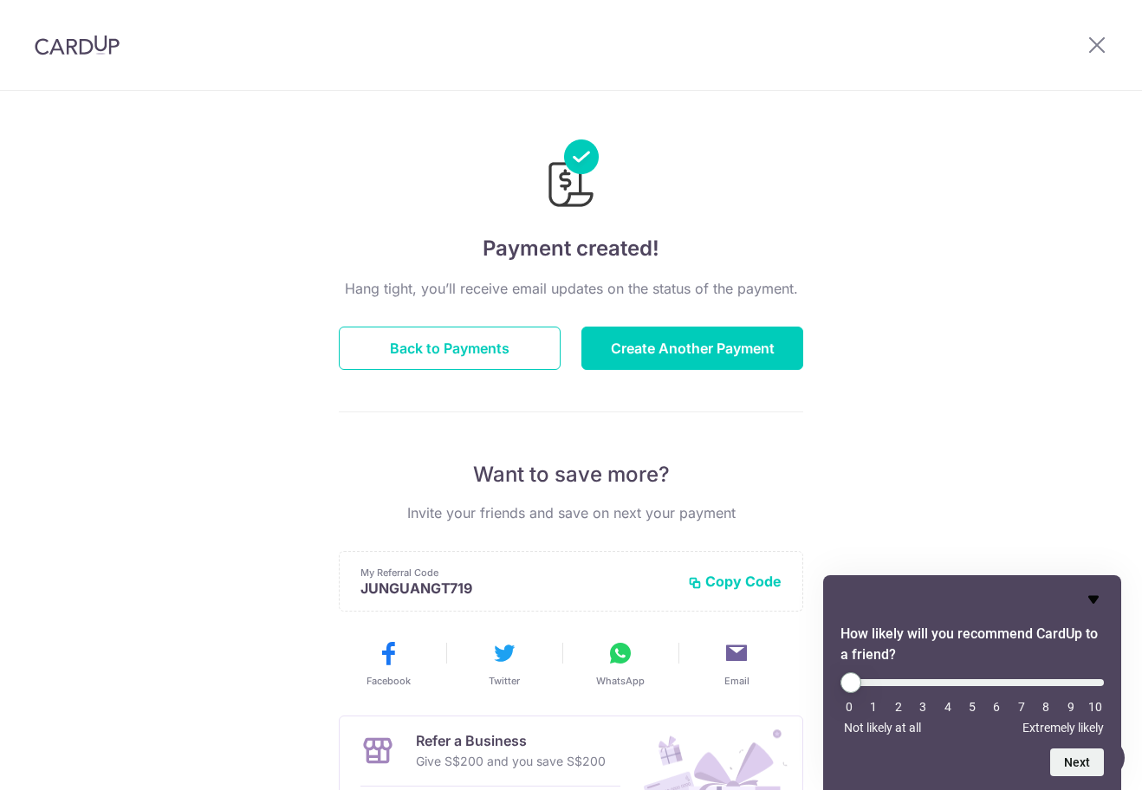
click at [1087, 594] on icon "Hide survey" at bounding box center [1093, 599] width 21 height 21
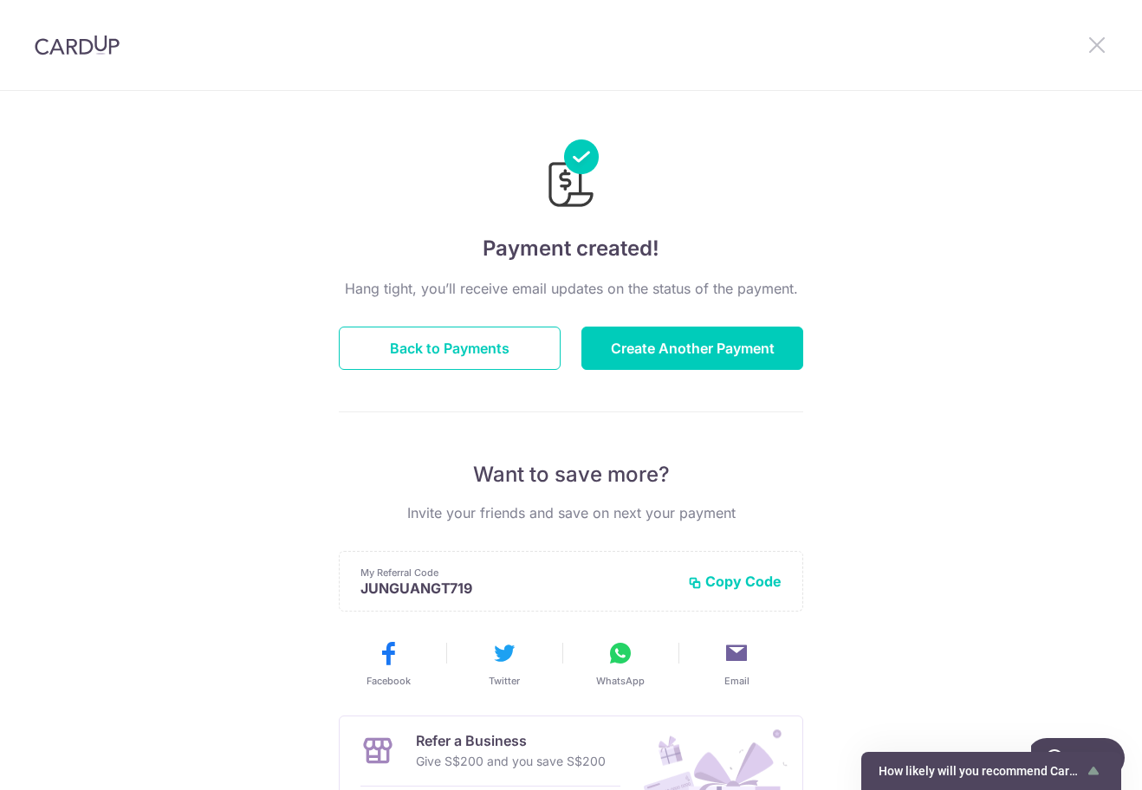
click at [1103, 48] on icon at bounding box center [1097, 45] width 21 height 22
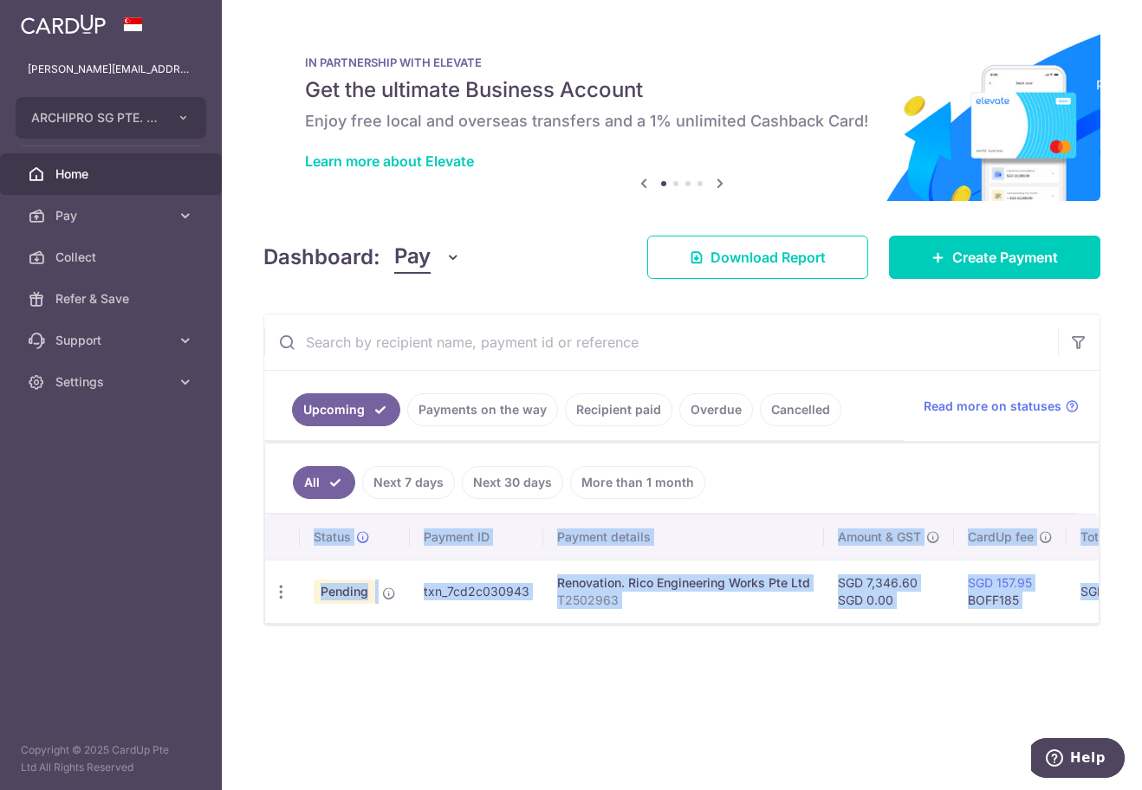
drag, startPoint x: 621, startPoint y: 632, endPoint x: 644, endPoint y: 627, distance: 22.9
click at [643, 625] on div "Status Payment ID Payment details Amount & GST CardUp fee Total amt. Charge dat…" at bounding box center [682, 570] width 834 height 110
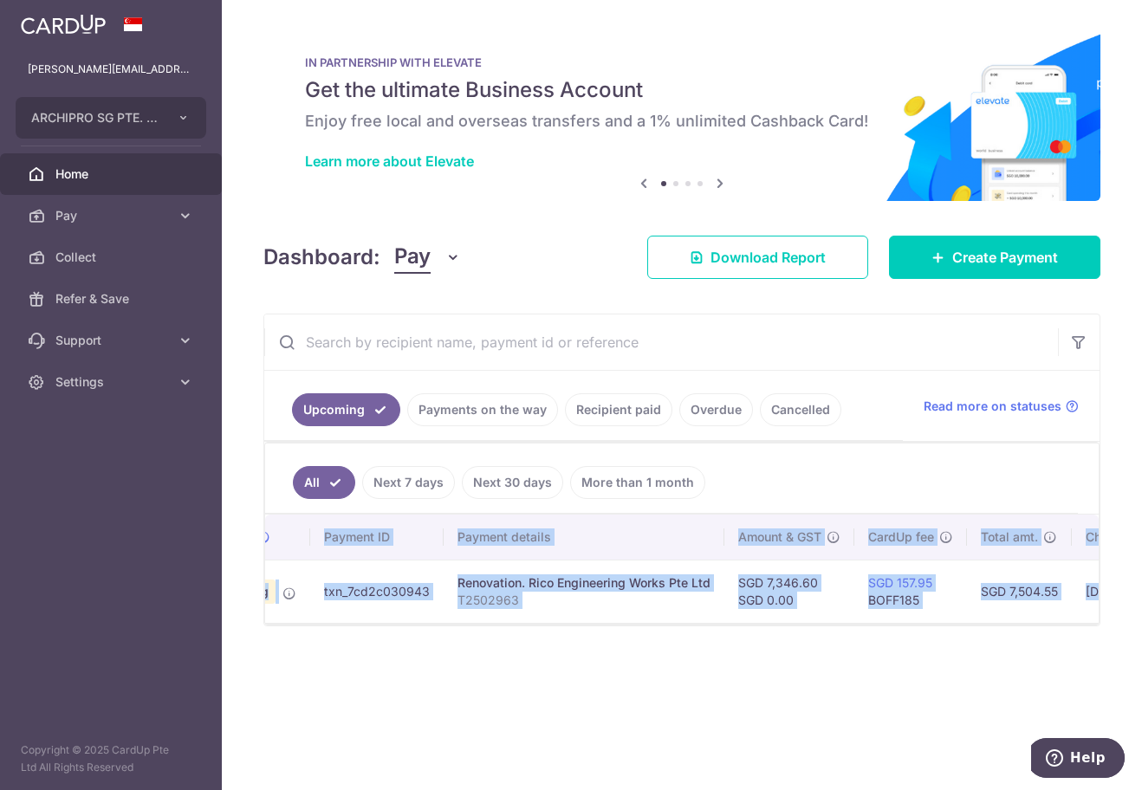
scroll to position [0, 219]
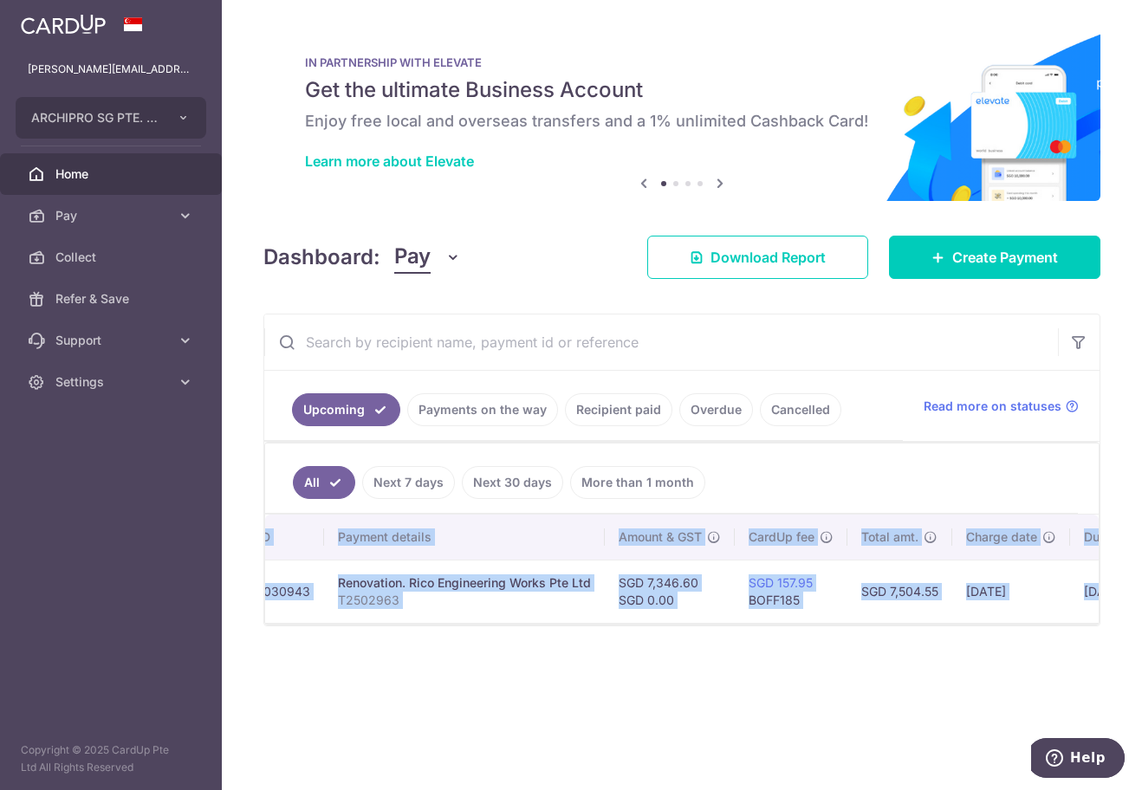
click at [587, 610] on td "Renovation. Rico Engineering Works Pte Ltd T2502963" at bounding box center [464, 591] width 281 height 63
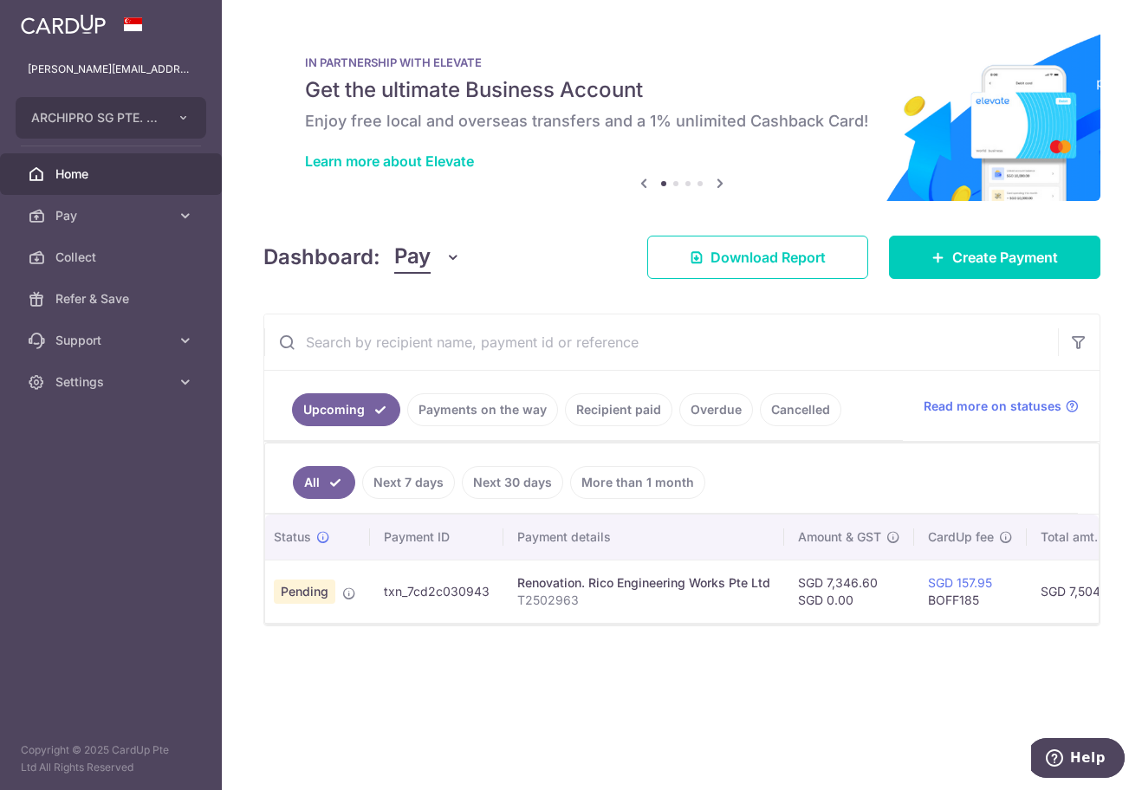
scroll to position [0, 0]
